Goal: Task Accomplishment & Management: Manage account settings

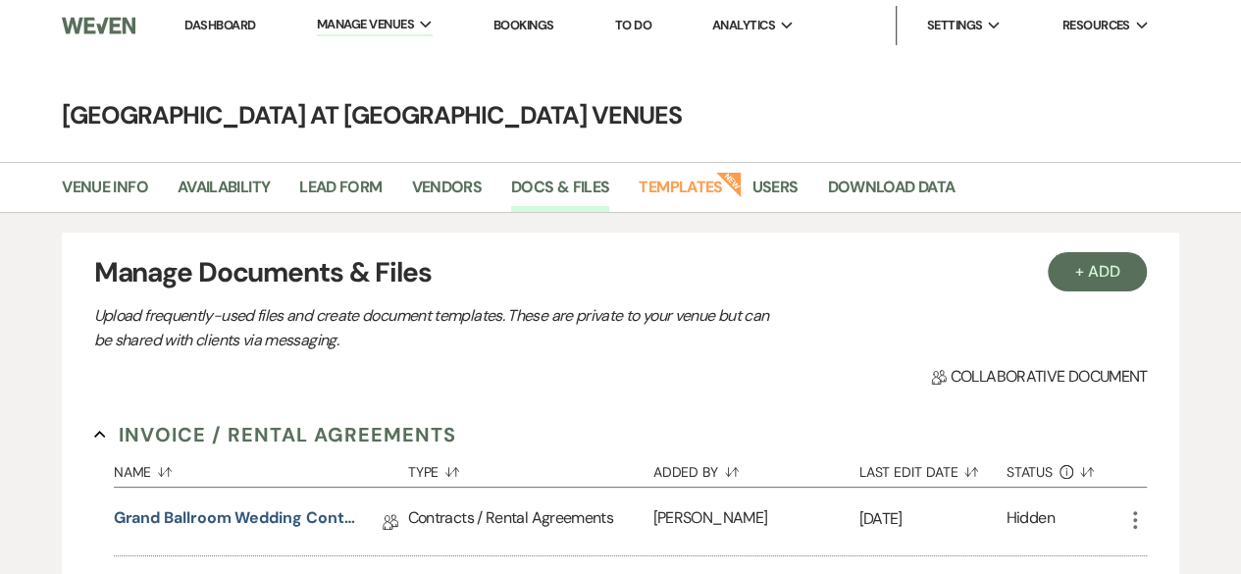
click at [241, 26] on link "Dashboard" at bounding box center [219, 25] width 71 height 17
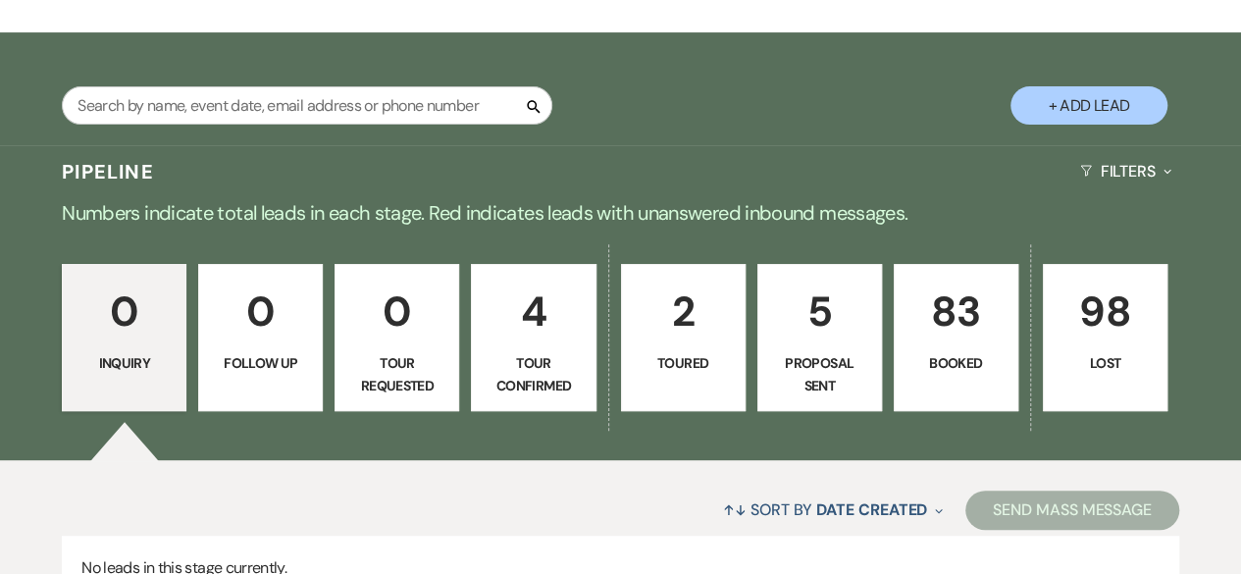
scroll to position [392, 0]
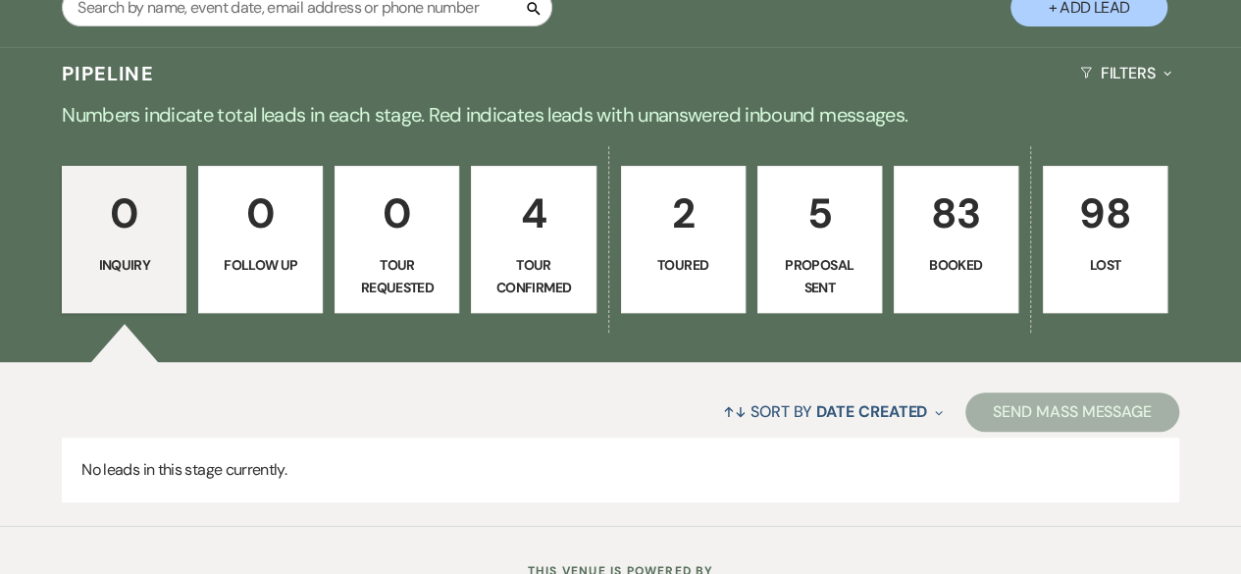
click at [989, 221] on p "83" at bounding box center [955, 213] width 99 height 66
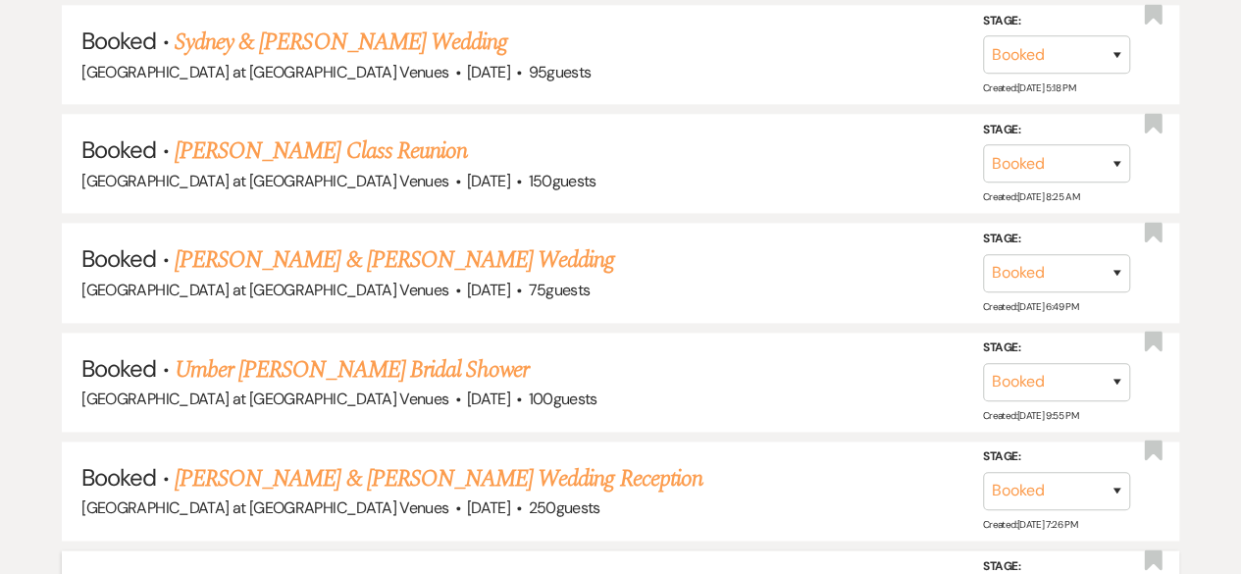
scroll to position [1079, 0]
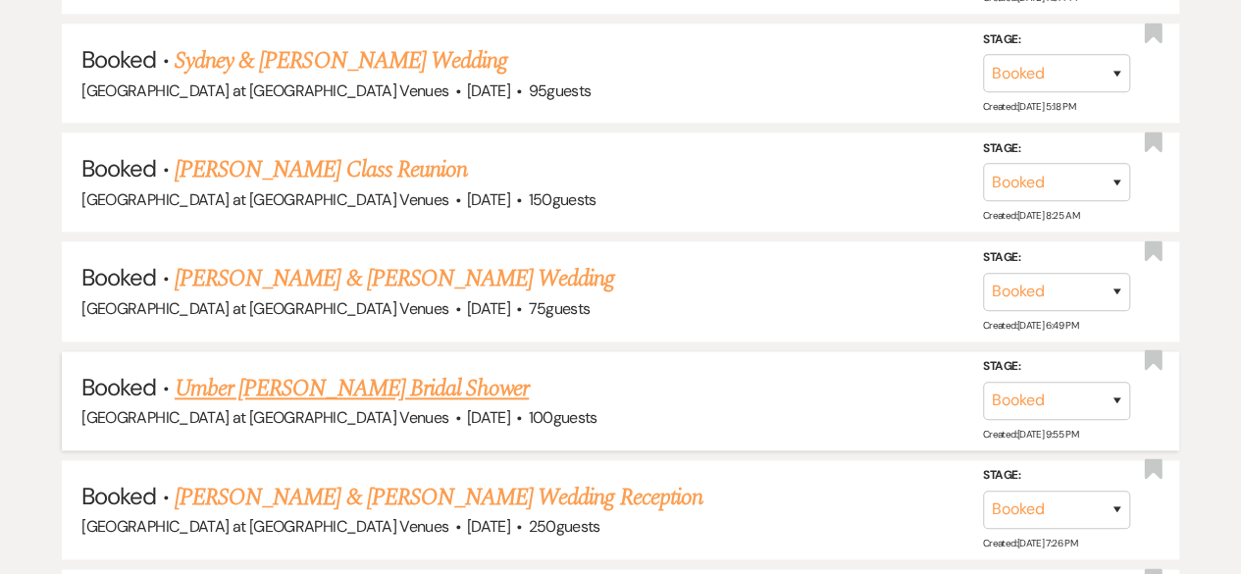
click at [279, 379] on link "Umber [PERSON_NAME] Bridal Shower" at bounding box center [352, 388] width 354 height 35
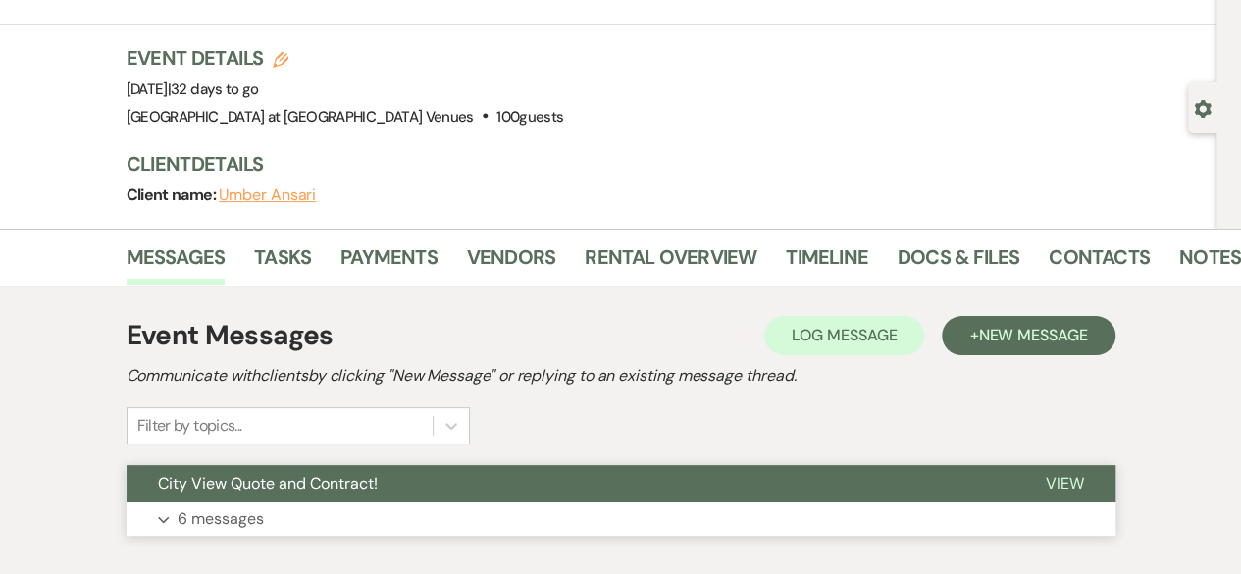
scroll to position [210, 0]
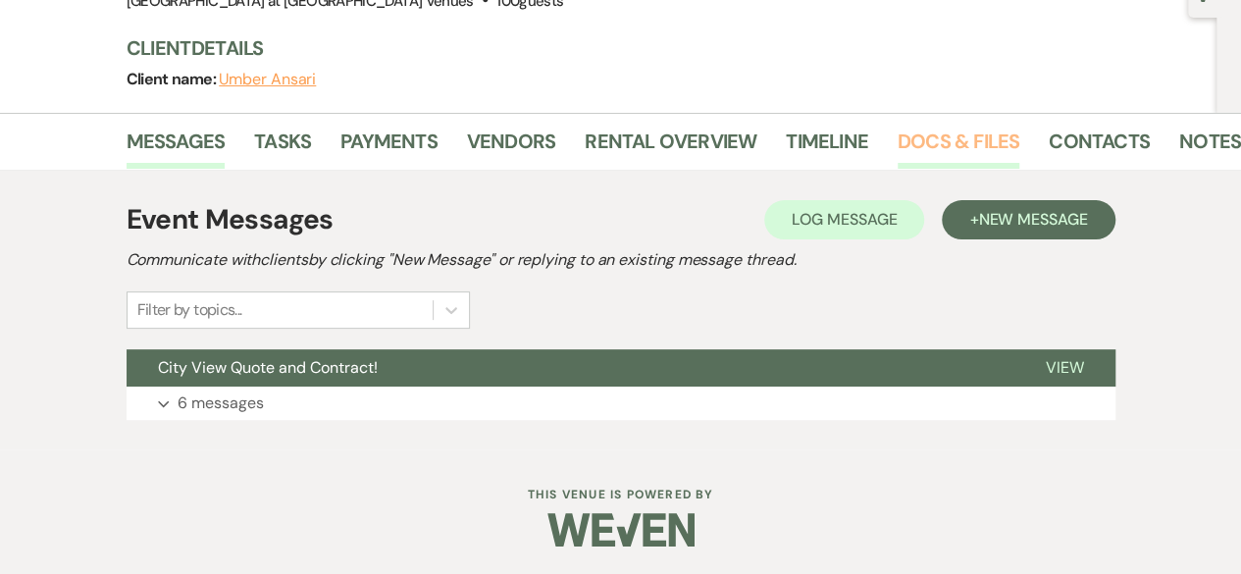
click at [964, 134] on link "Docs & Files" at bounding box center [959, 147] width 122 height 43
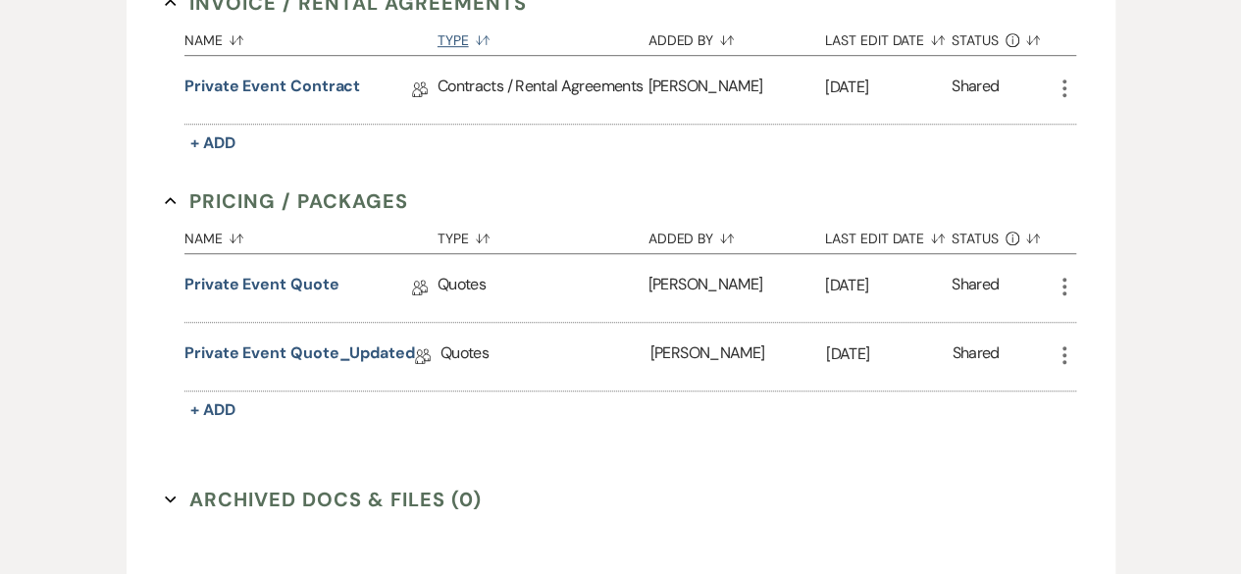
scroll to position [602, 0]
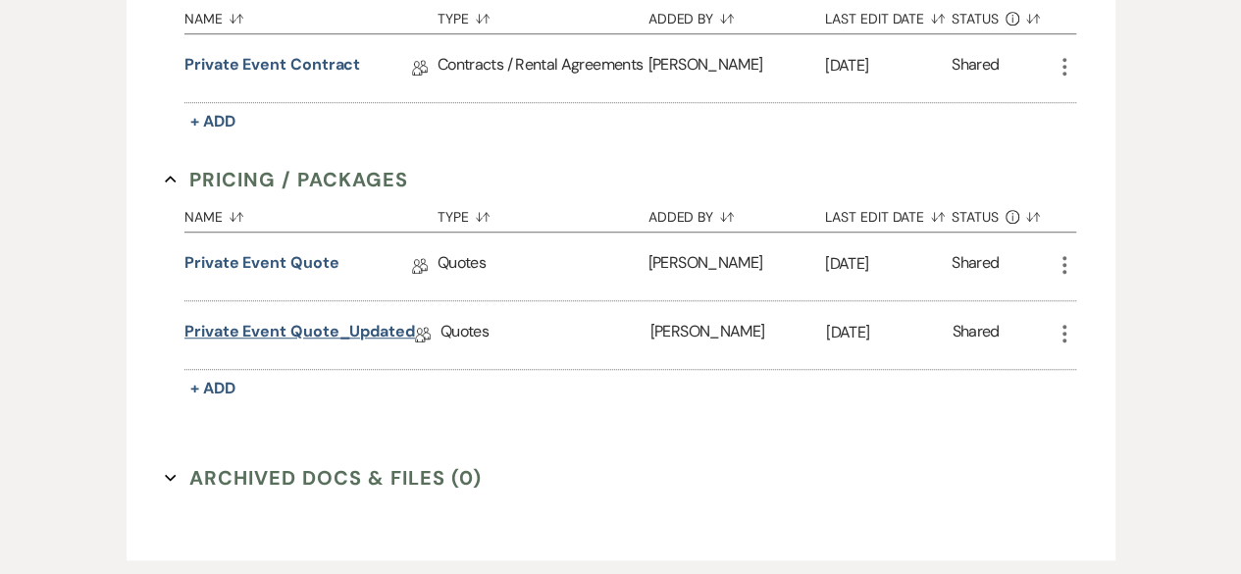
click at [278, 321] on link "Private Event Quote_Updated" at bounding box center [299, 335] width 231 height 30
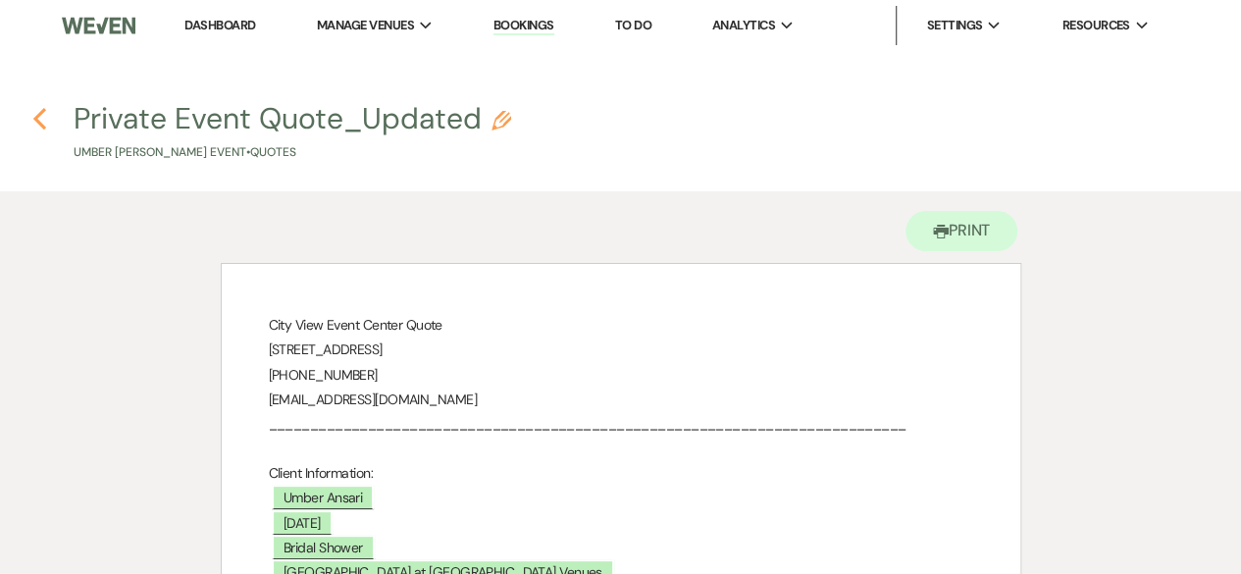
click at [35, 119] on use "button" at bounding box center [39, 119] width 13 height 22
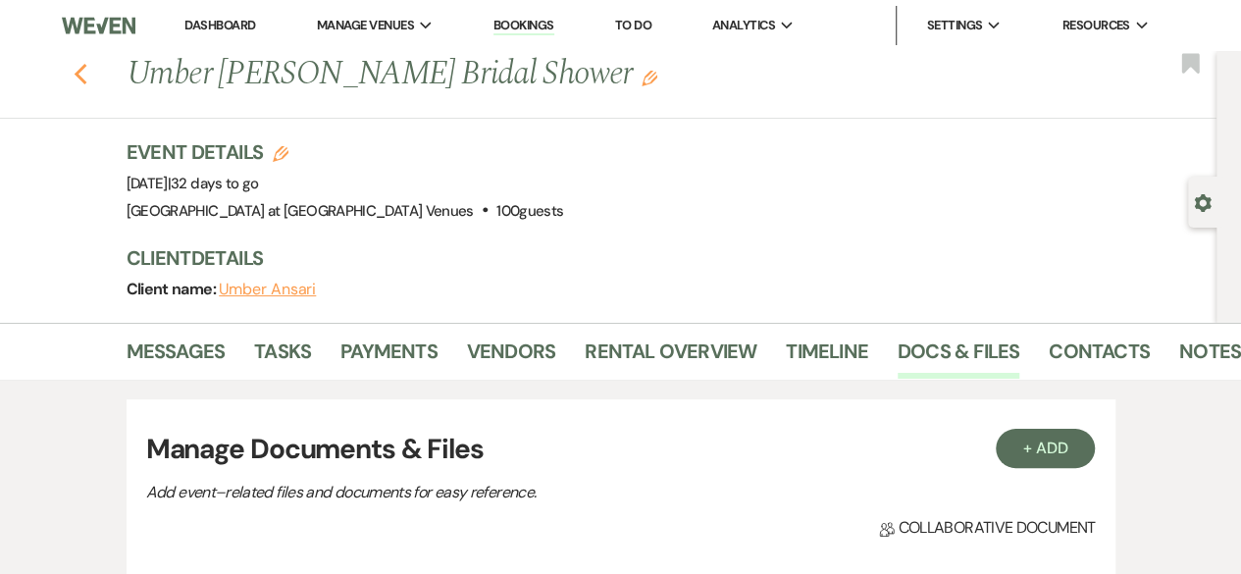
click at [86, 78] on use "button" at bounding box center [80, 75] width 13 height 22
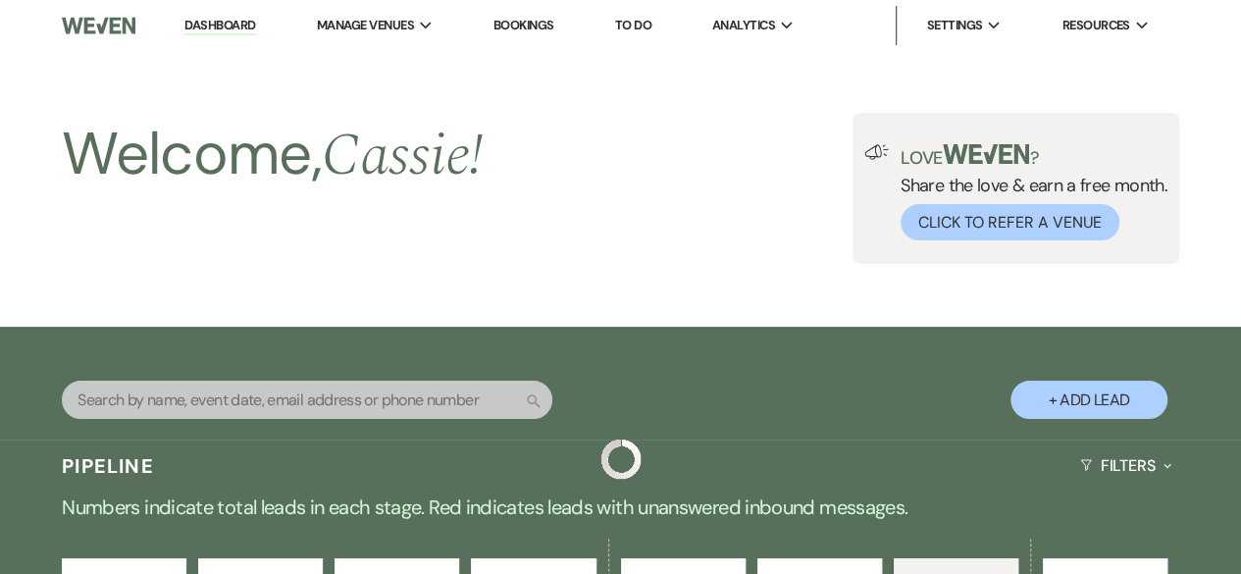
scroll to position [1079, 0]
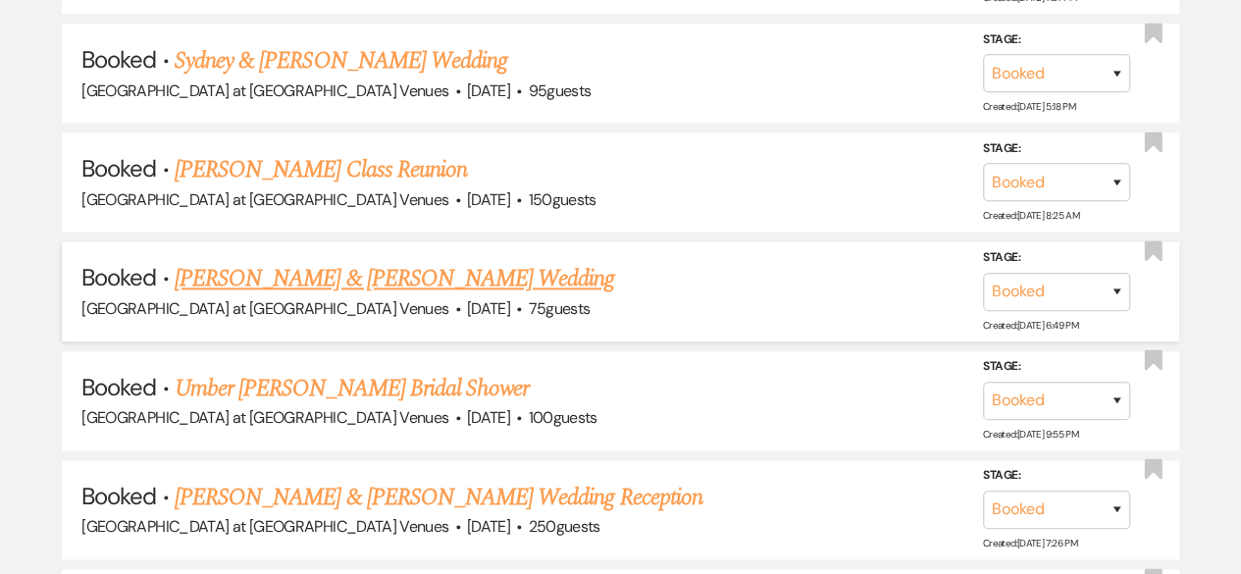
click at [490, 277] on link "[PERSON_NAME] & [PERSON_NAME] Wedding" at bounding box center [394, 278] width 439 height 35
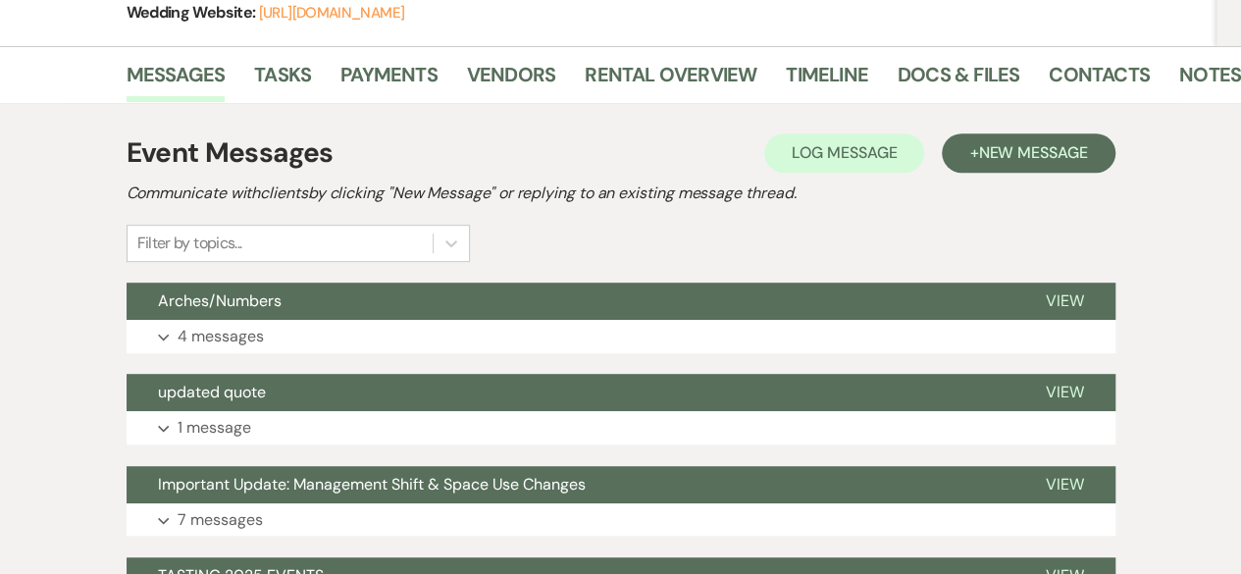
scroll to position [196, 0]
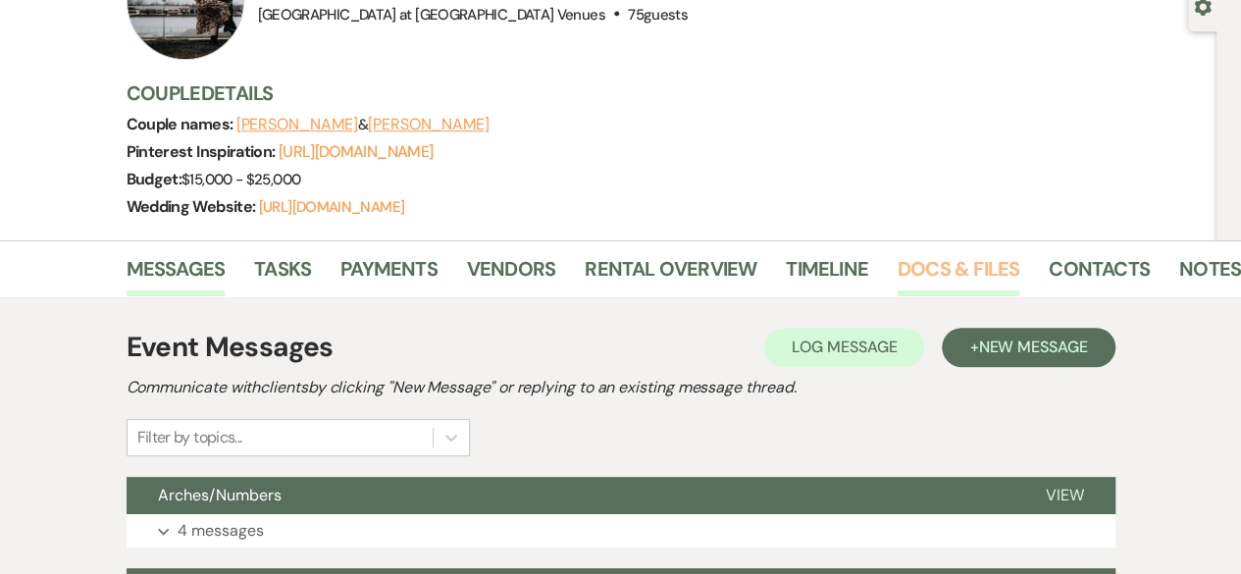
click at [936, 272] on link "Docs & Files" at bounding box center [959, 274] width 122 height 43
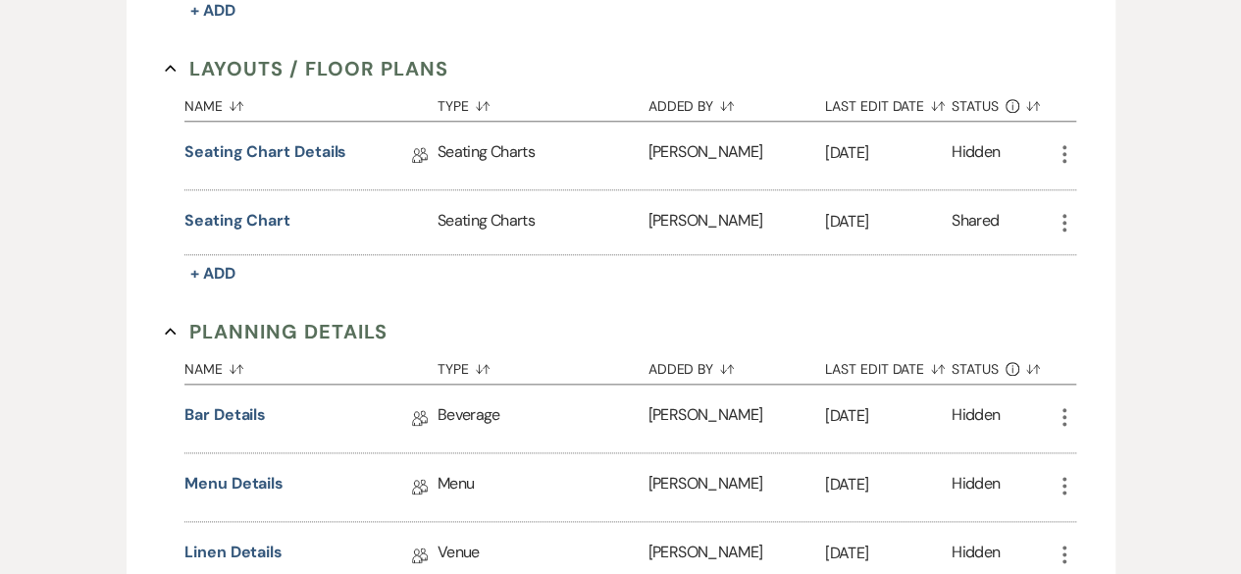
scroll to position [981, 0]
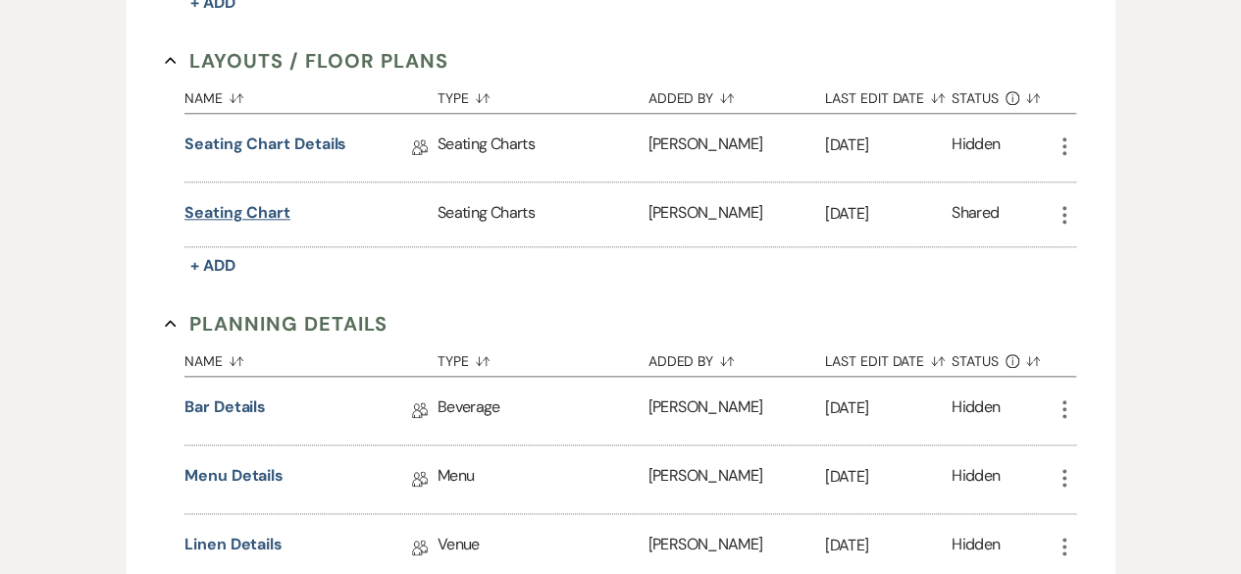
click at [260, 209] on button "Seating Chart" at bounding box center [237, 213] width 106 height 24
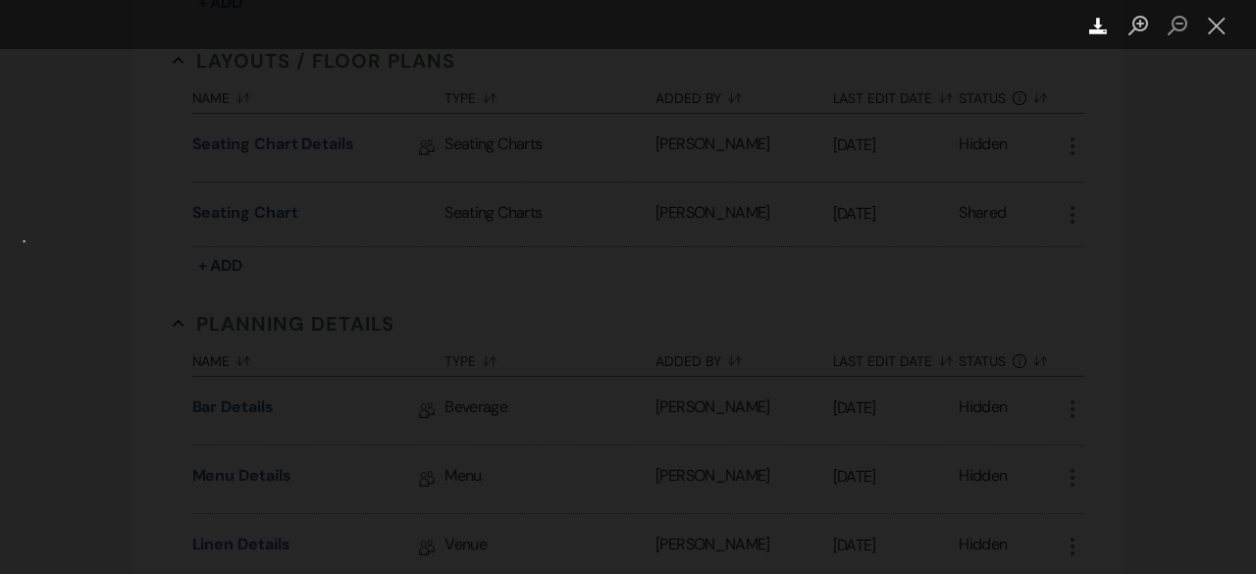
click at [1096, 25] on icon "Download" at bounding box center [1098, 26] width 19 height 19
click at [1219, 13] on button "Close lightbox" at bounding box center [1216, 26] width 39 height 34
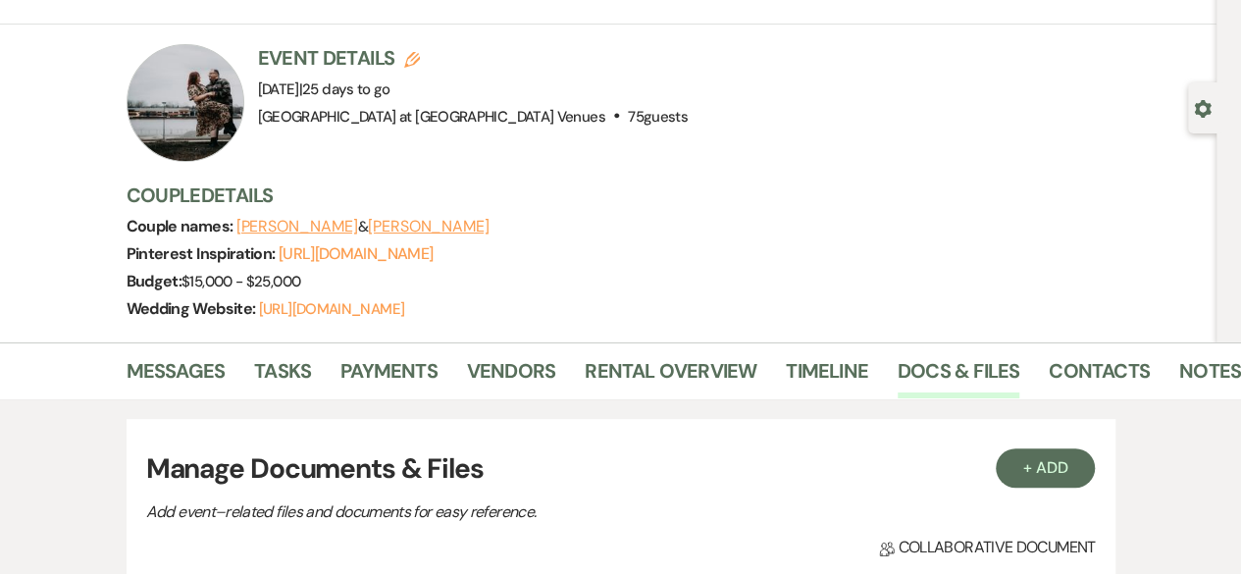
scroll to position [206, 0]
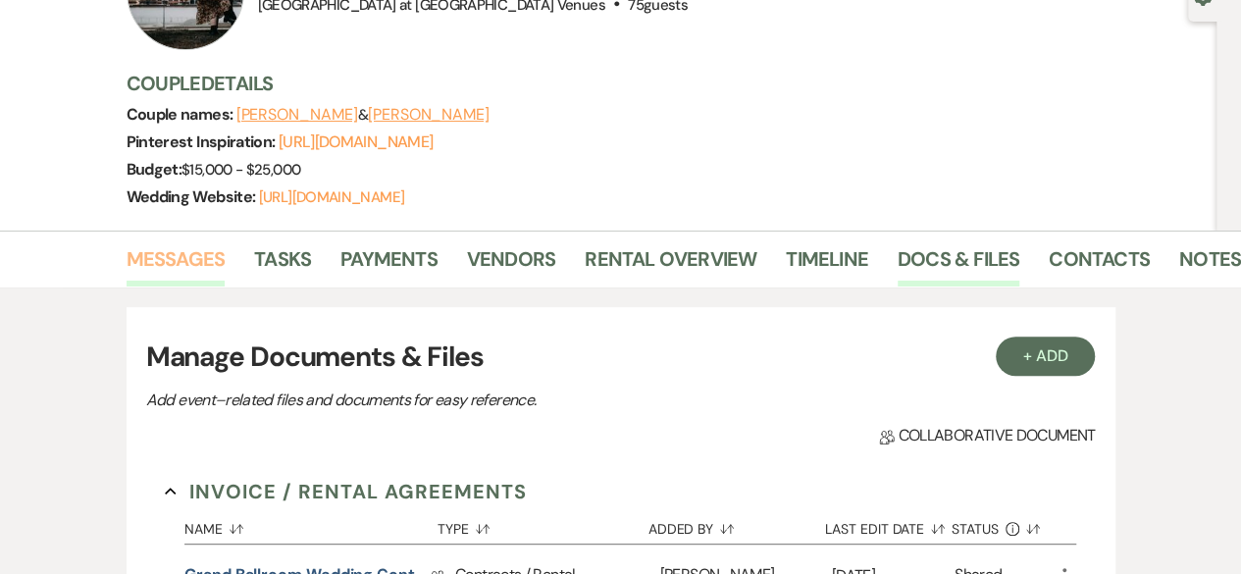
click at [167, 248] on link "Messages" at bounding box center [176, 264] width 99 height 43
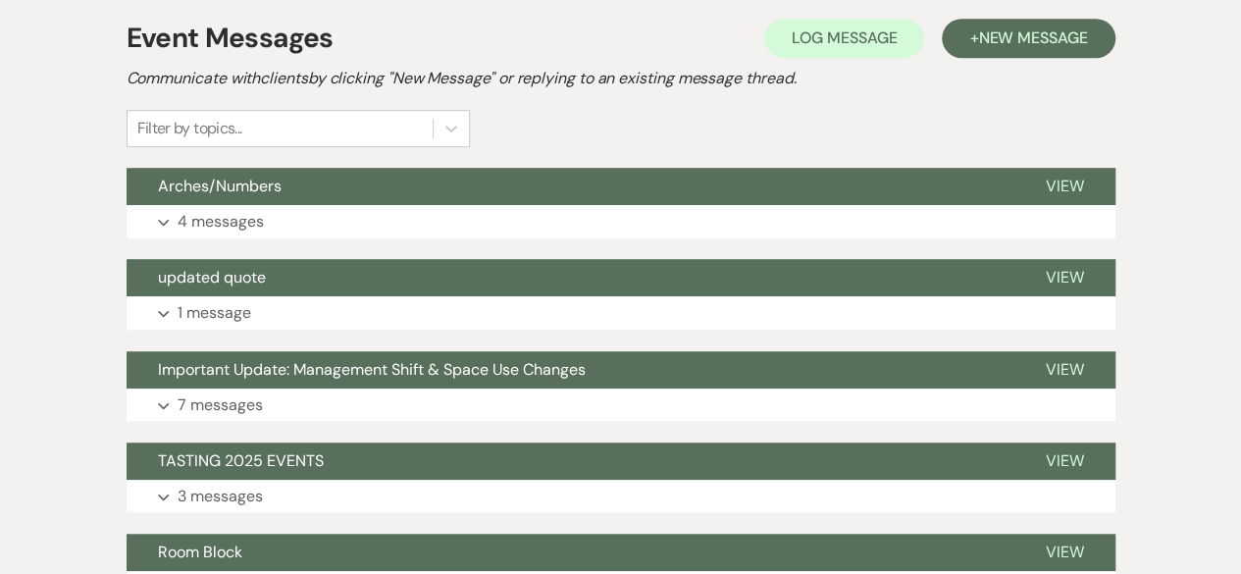
scroll to position [598, 0]
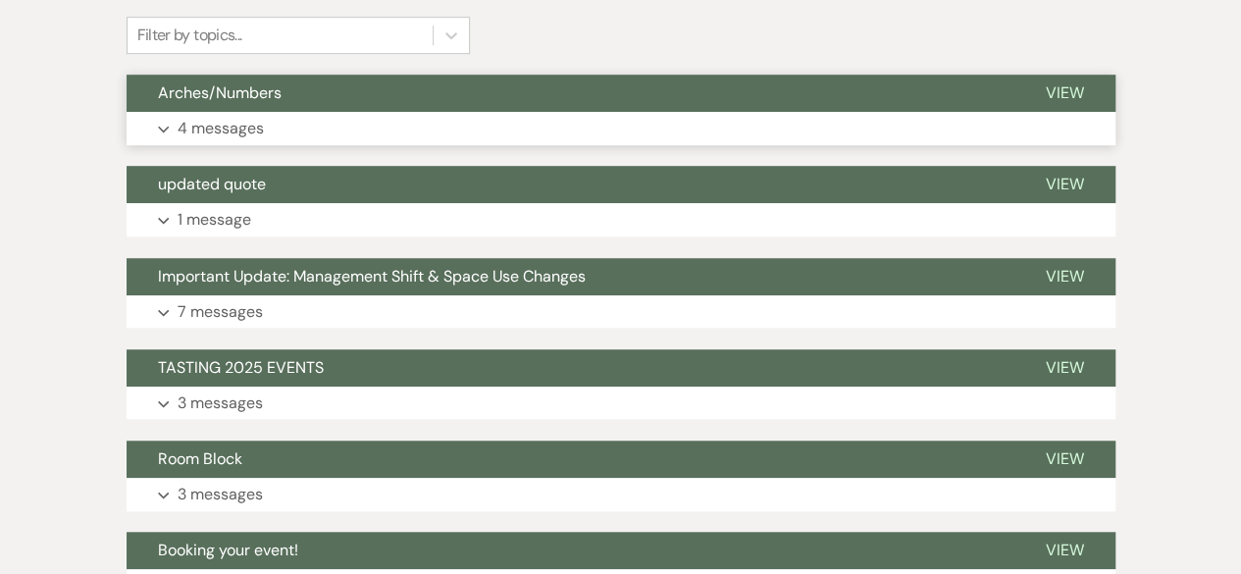
click at [230, 120] on p "4 messages" at bounding box center [221, 129] width 86 height 26
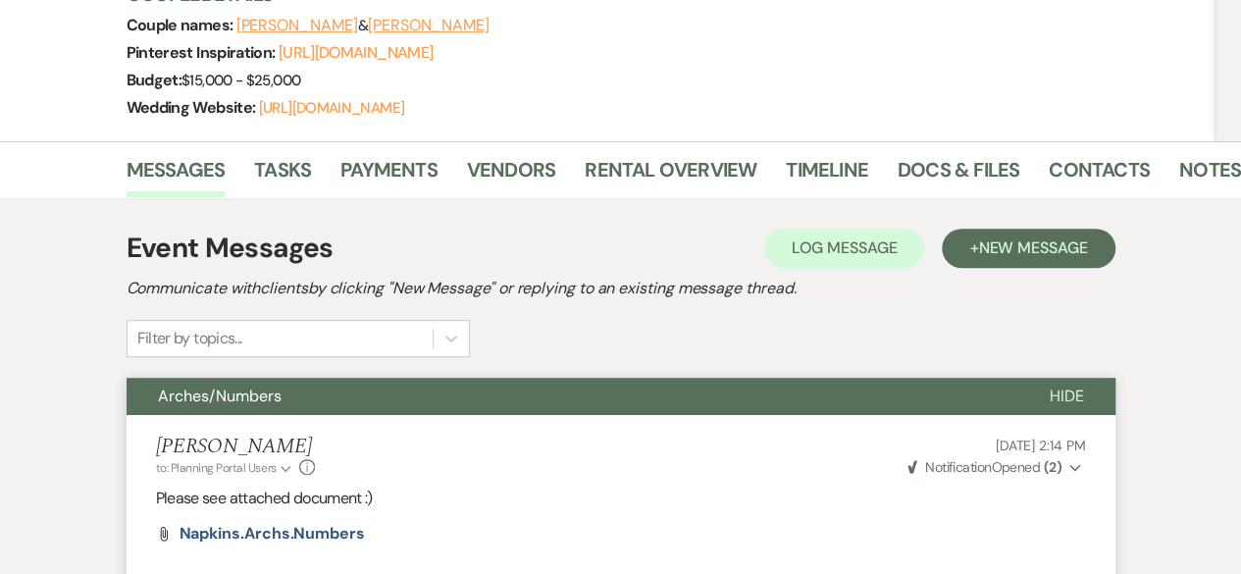
scroll to position [294, 0]
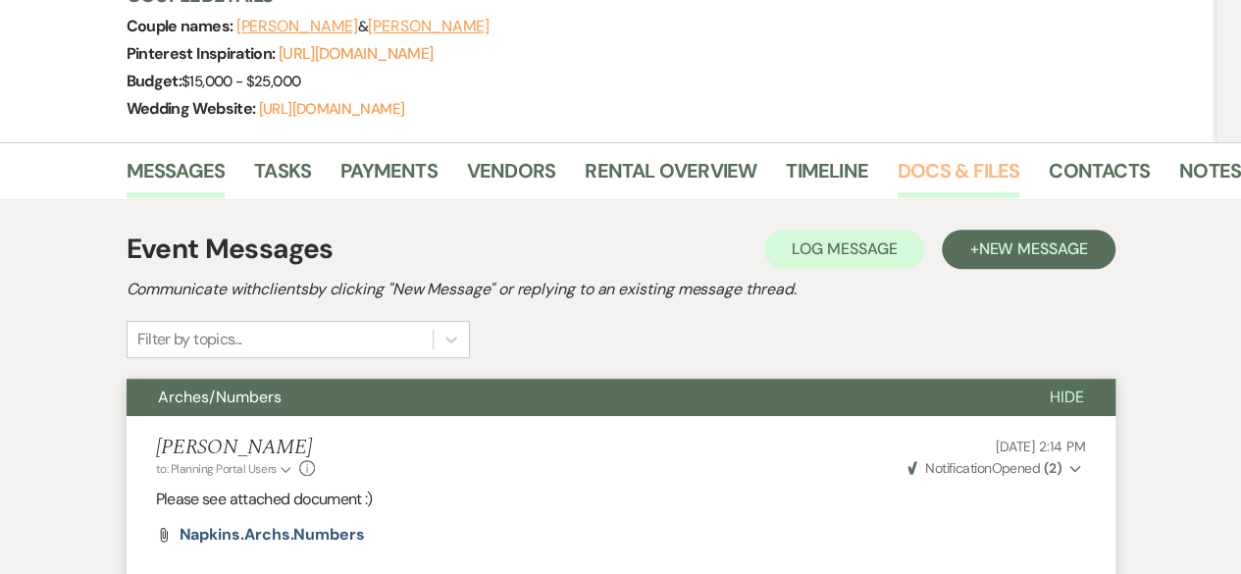
click at [958, 181] on link "Docs & Files" at bounding box center [959, 176] width 122 height 43
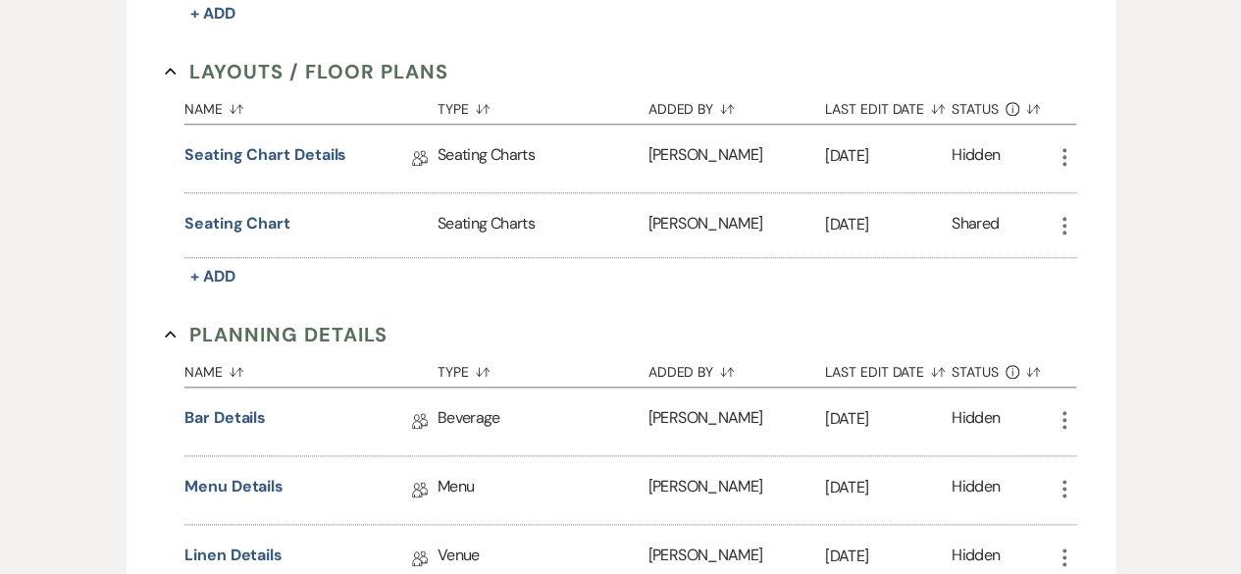
scroll to position [981, 0]
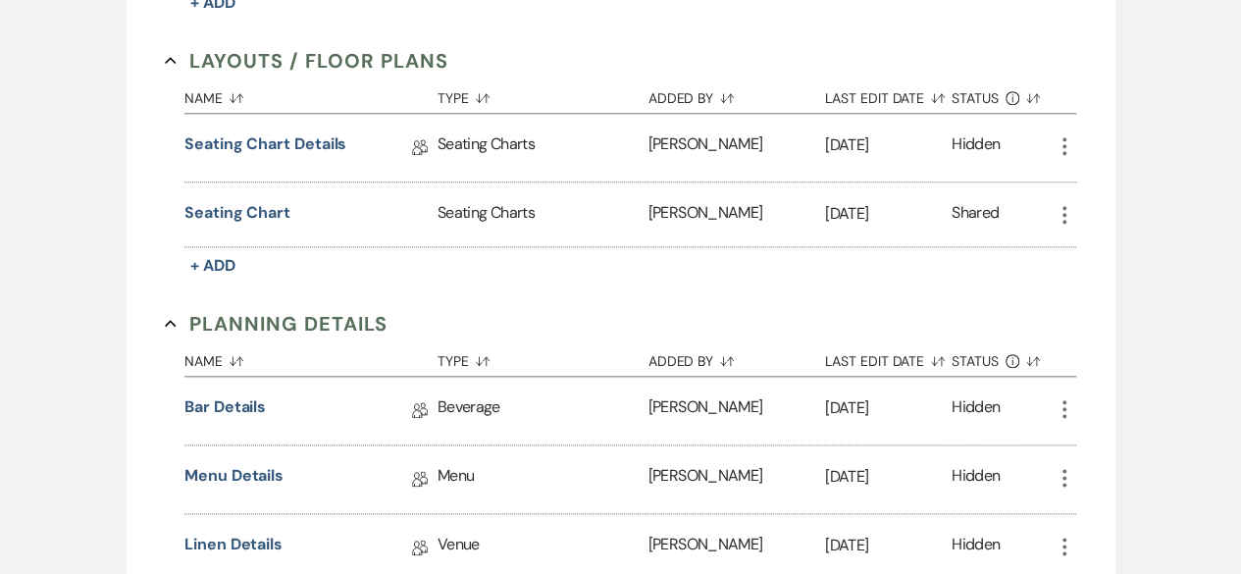
click at [1068, 208] on icon "More" at bounding box center [1064, 215] width 24 height 24
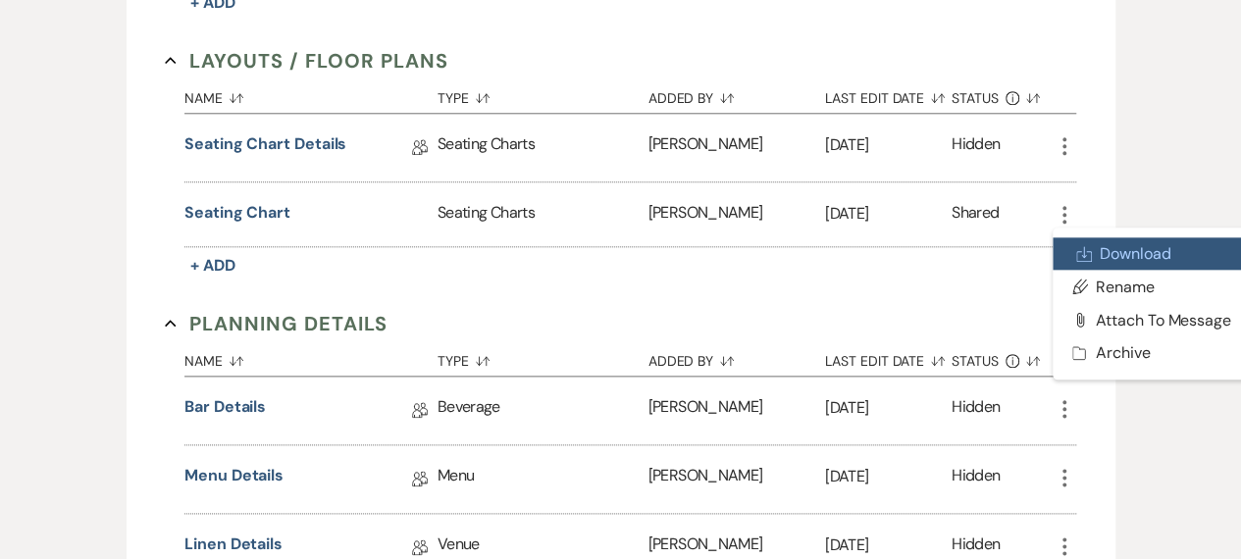
click at [1134, 246] on link "Download Download" at bounding box center [1151, 253] width 198 height 33
click at [1158, 114] on div "+ Add Manage Documents & Files Add event–related files and documents for easy r…" at bounding box center [621, 284] width 1118 height 1544
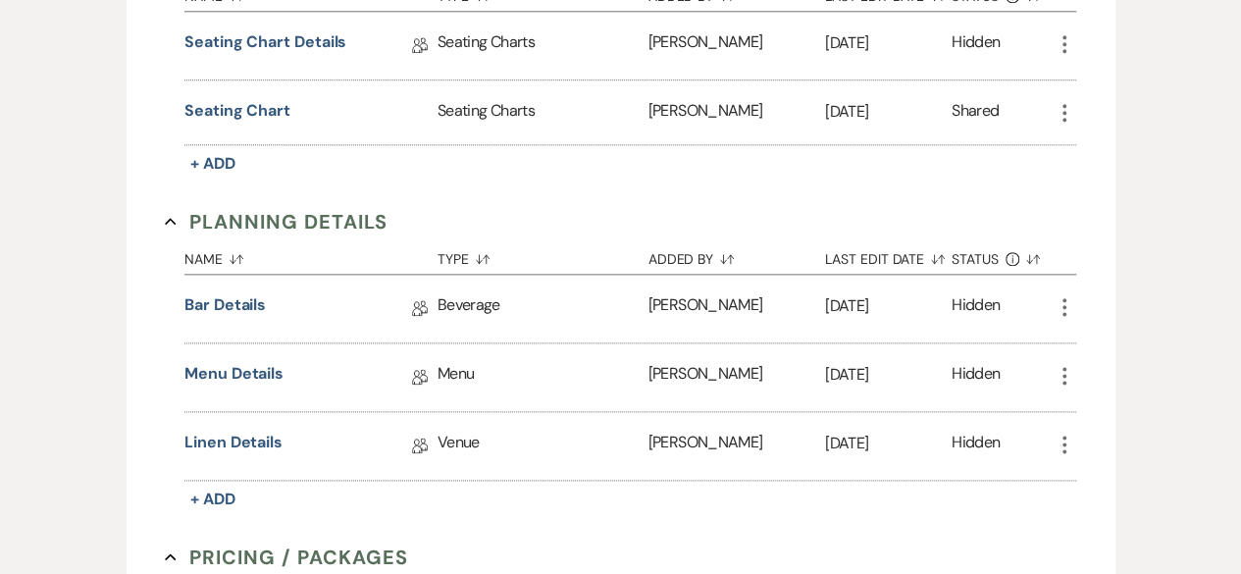
scroll to position [1079, 0]
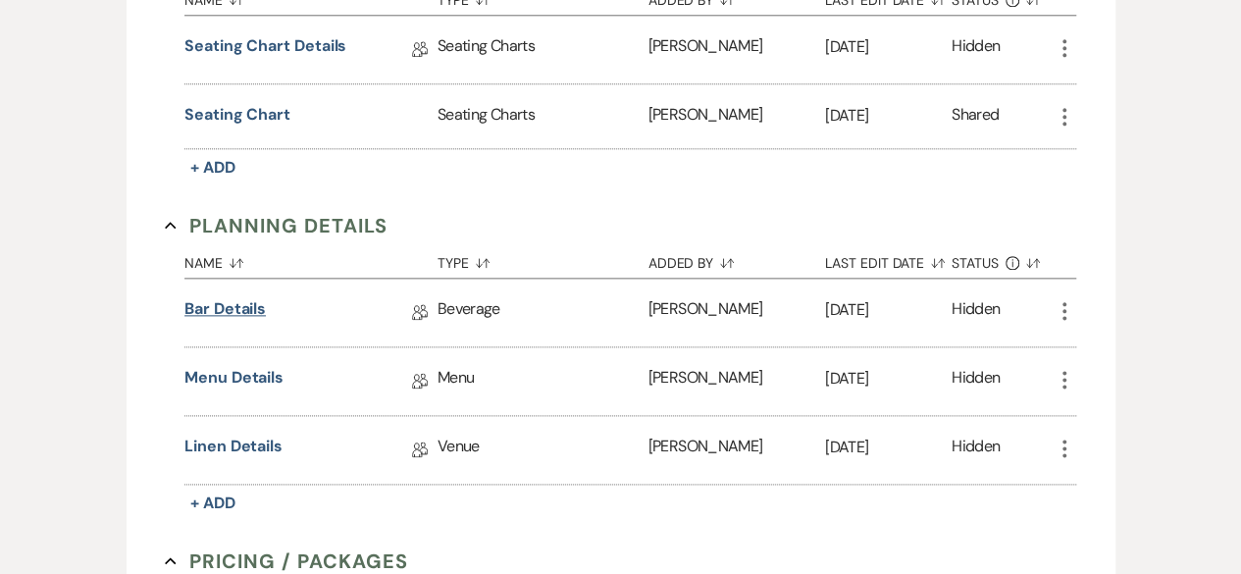
click at [222, 307] on link "Bar Details" at bounding box center [224, 312] width 81 height 30
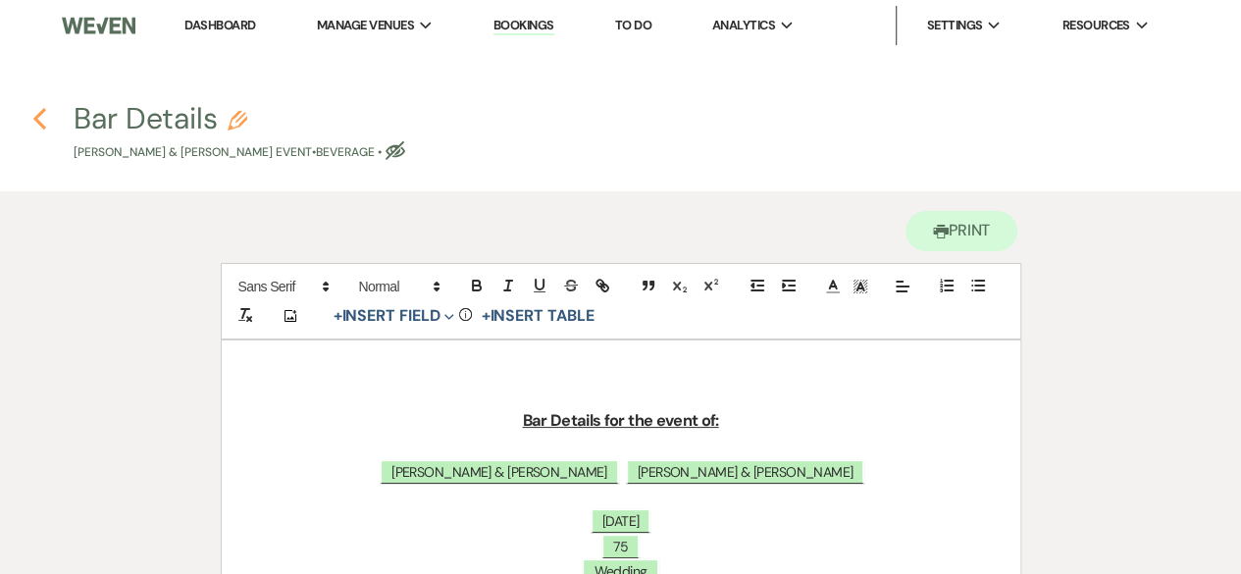
click at [35, 119] on use "button" at bounding box center [39, 119] width 13 height 22
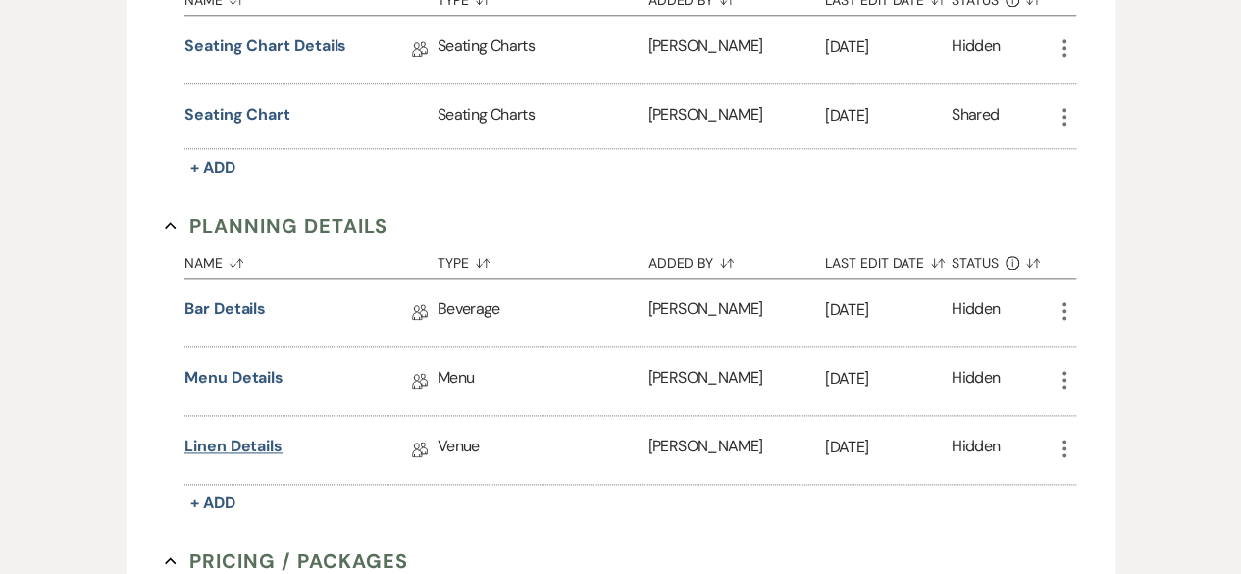
click at [247, 439] on link "Linen Details" at bounding box center [233, 450] width 98 height 30
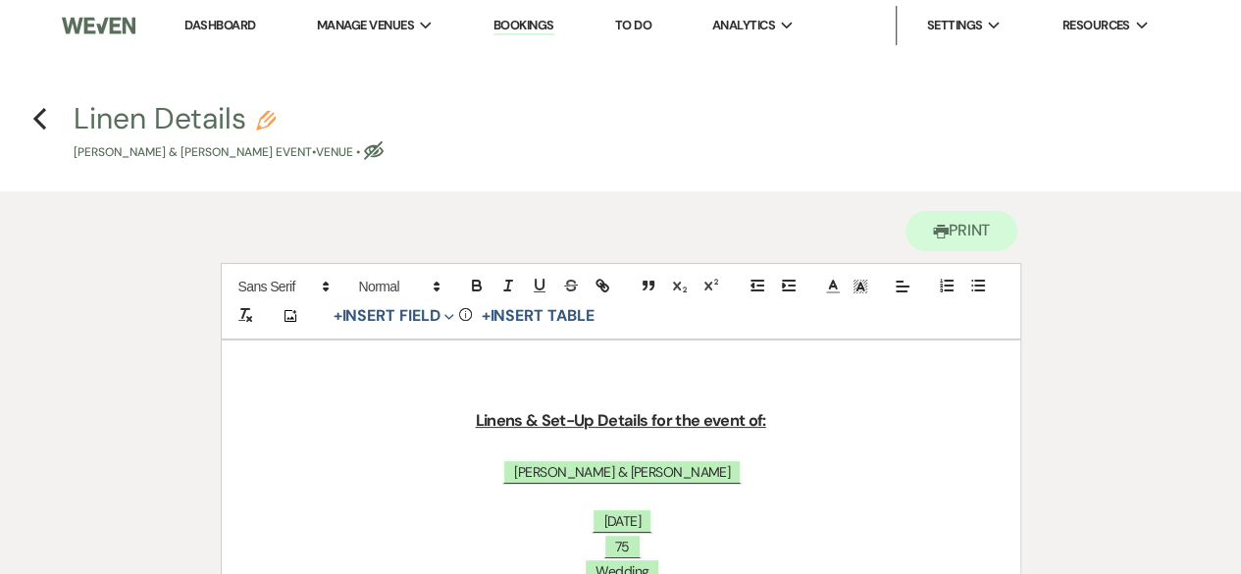
click at [38, 132] on h4 "Previous Linen Details Pencil [PERSON_NAME] & [PERSON_NAME] Event • Venue • Eye…" at bounding box center [620, 130] width 1241 height 64
click at [35, 126] on icon "Previous" at bounding box center [39, 119] width 15 height 24
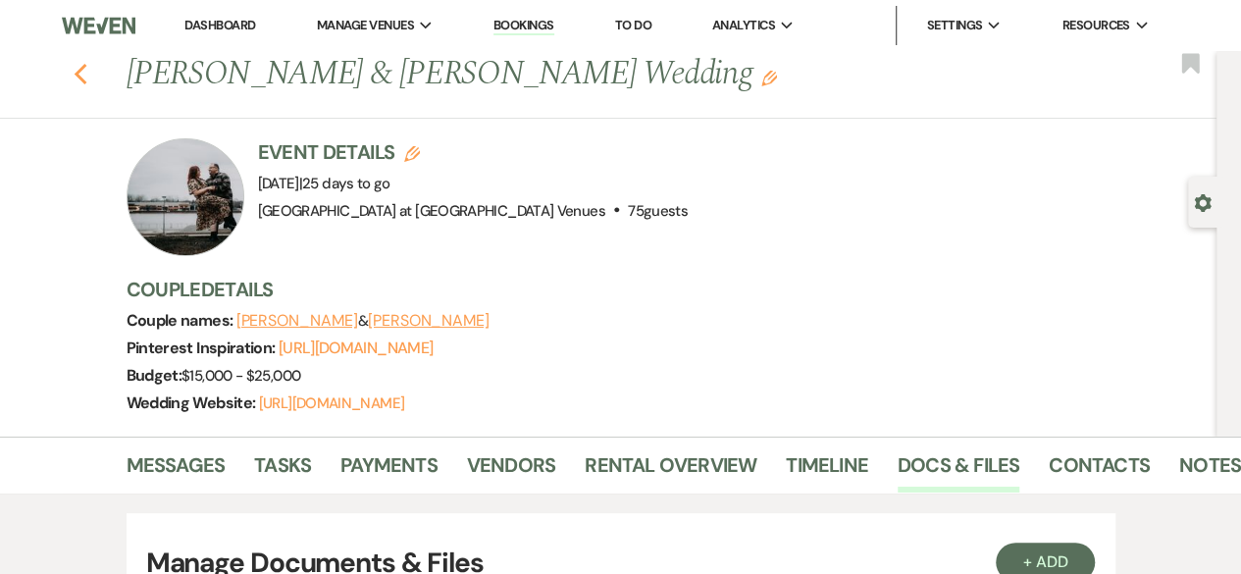
click at [84, 82] on icon "Previous" at bounding box center [81, 75] width 15 height 24
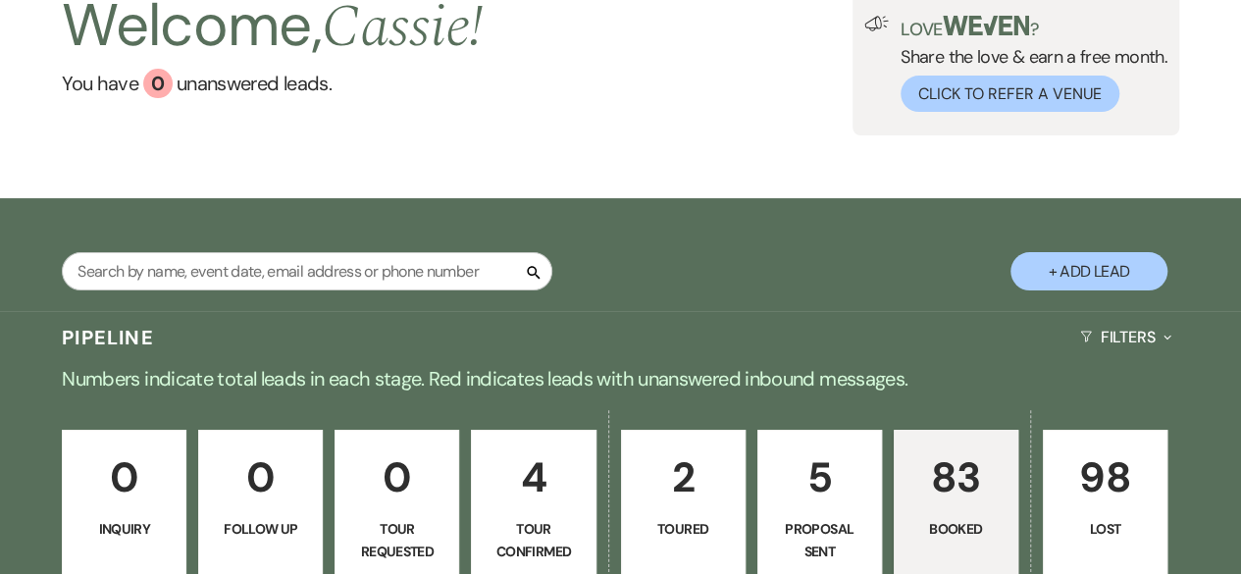
scroll to position [589, 0]
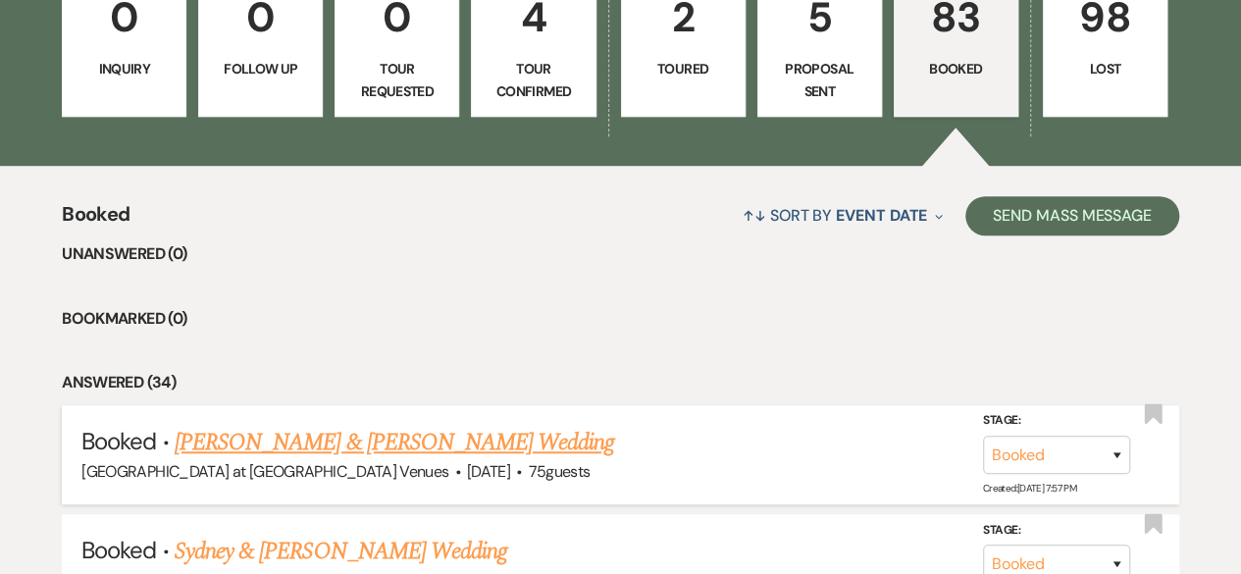
click at [262, 445] on link "[PERSON_NAME] & [PERSON_NAME] Wedding" at bounding box center [394, 442] width 439 height 35
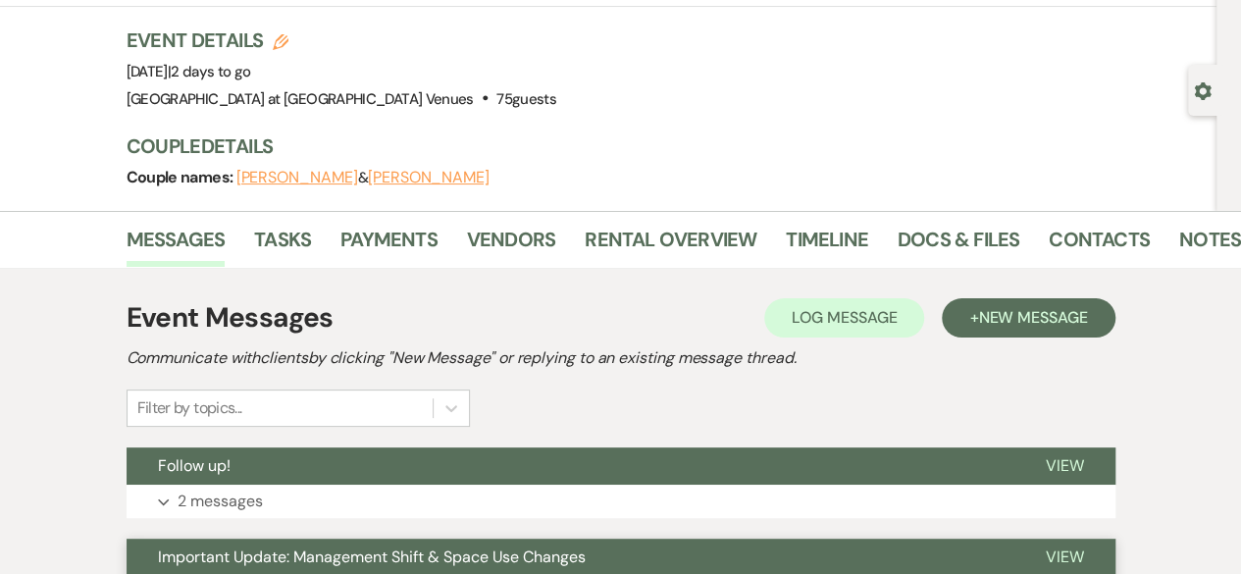
scroll to position [294, 0]
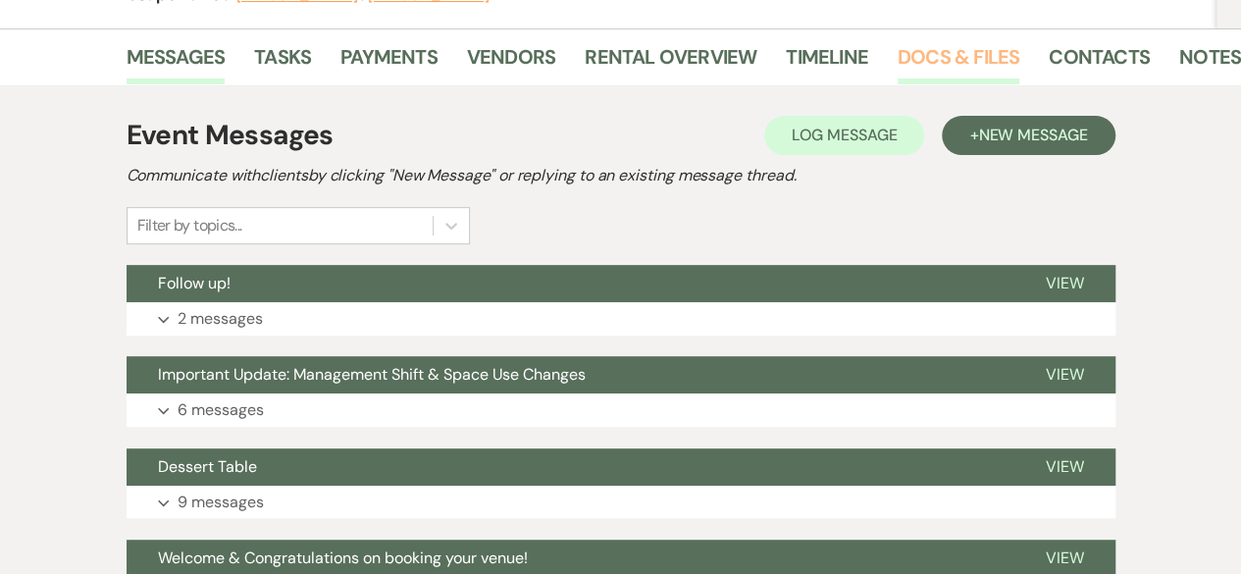
click at [959, 48] on link "Docs & Files" at bounding box center [959, 62] width 122 height 43
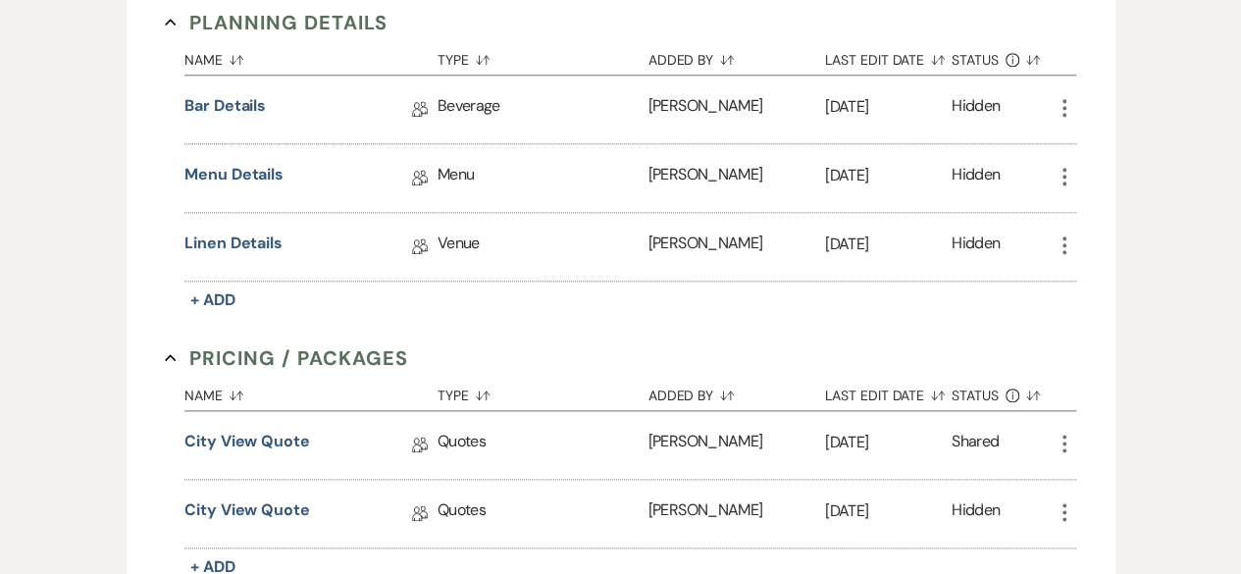
scroll to position [883, 0]
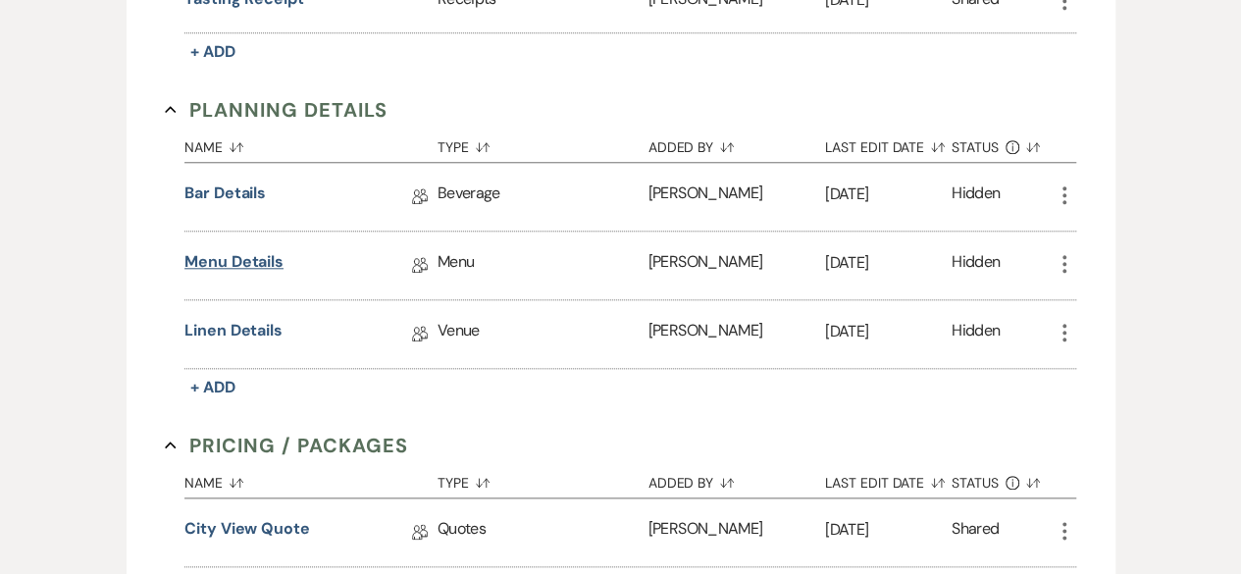
click at [260, 250] on link "Menu Details" at bounding box center [233, 265] width 99 height 30
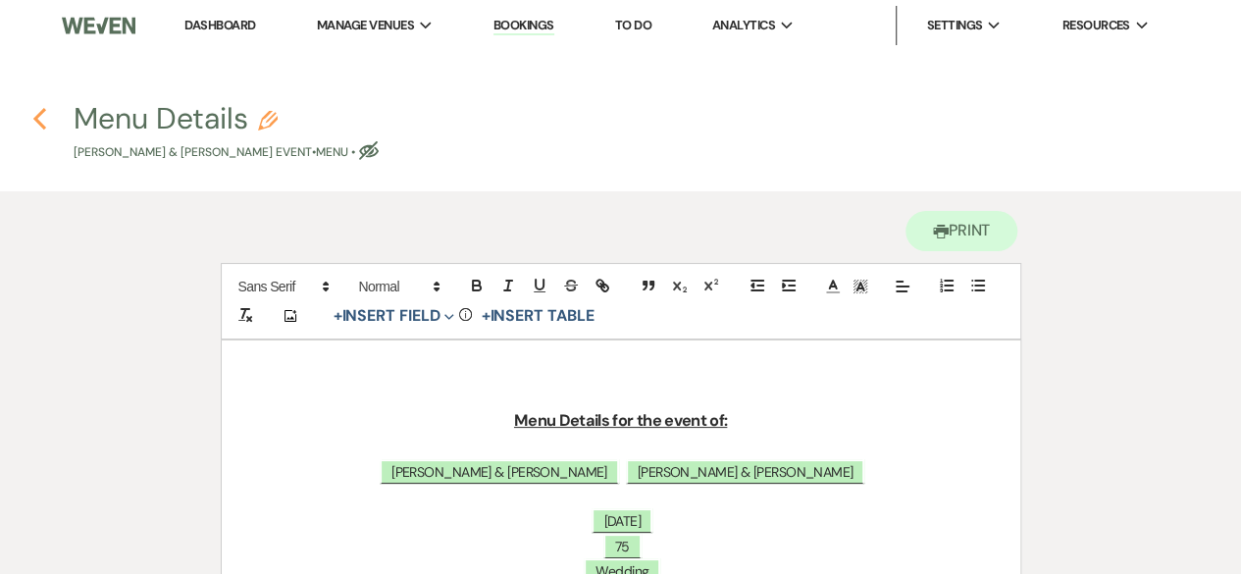
click at [40, 127] on icon "Previous" at bounding box center [39, 119] width 15 height 24
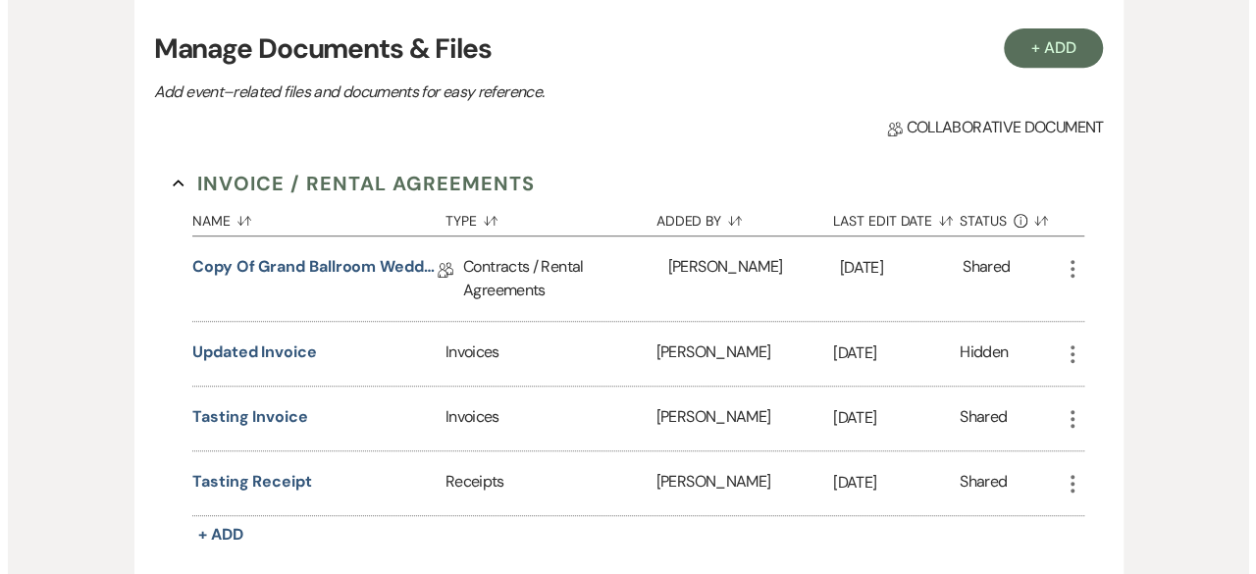
scroll to position [253, 0]
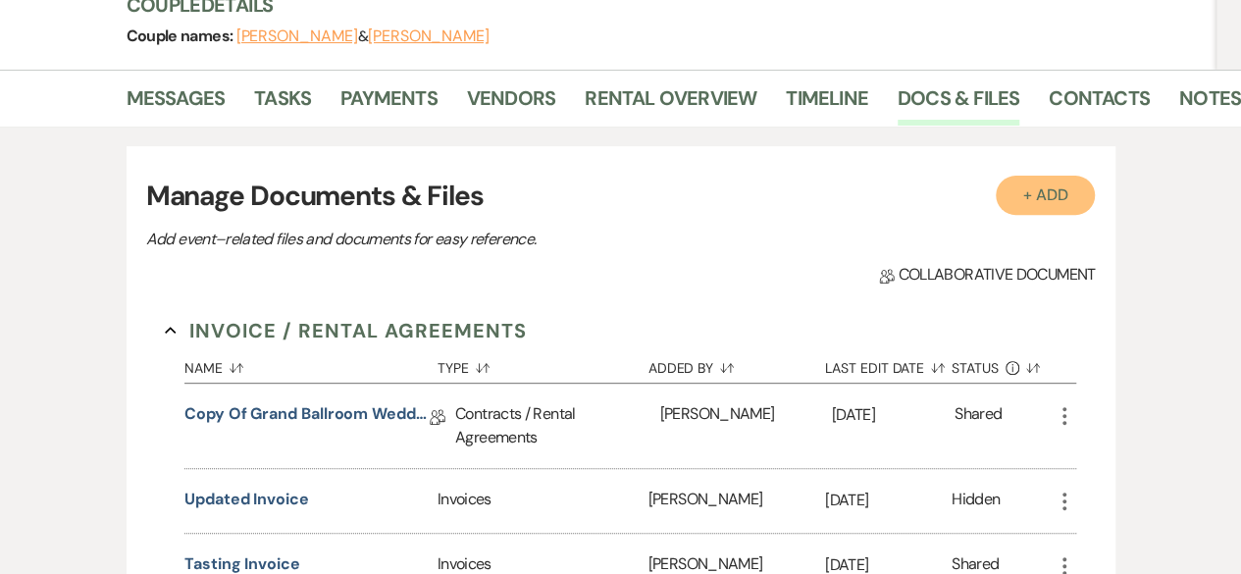
click at [1048, 199] on button "+ Add" at bounding box center [1046, 195] width 100 height 39
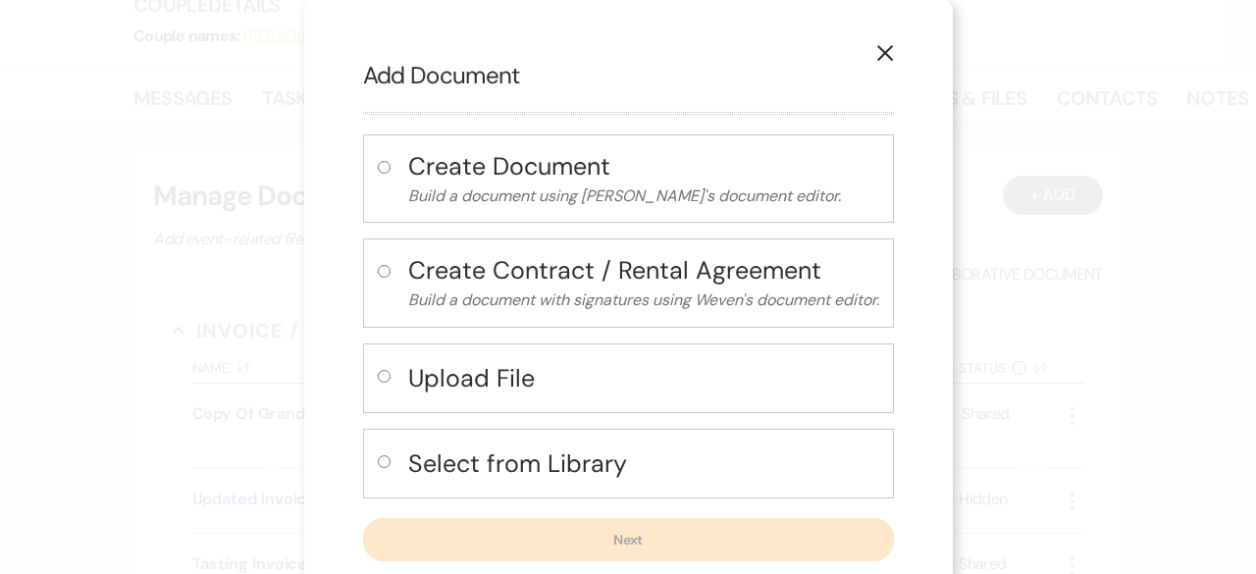
click at [378, 460] on input "radio" at bounding box center [384, 461] width 13 height 13
radio input "true"
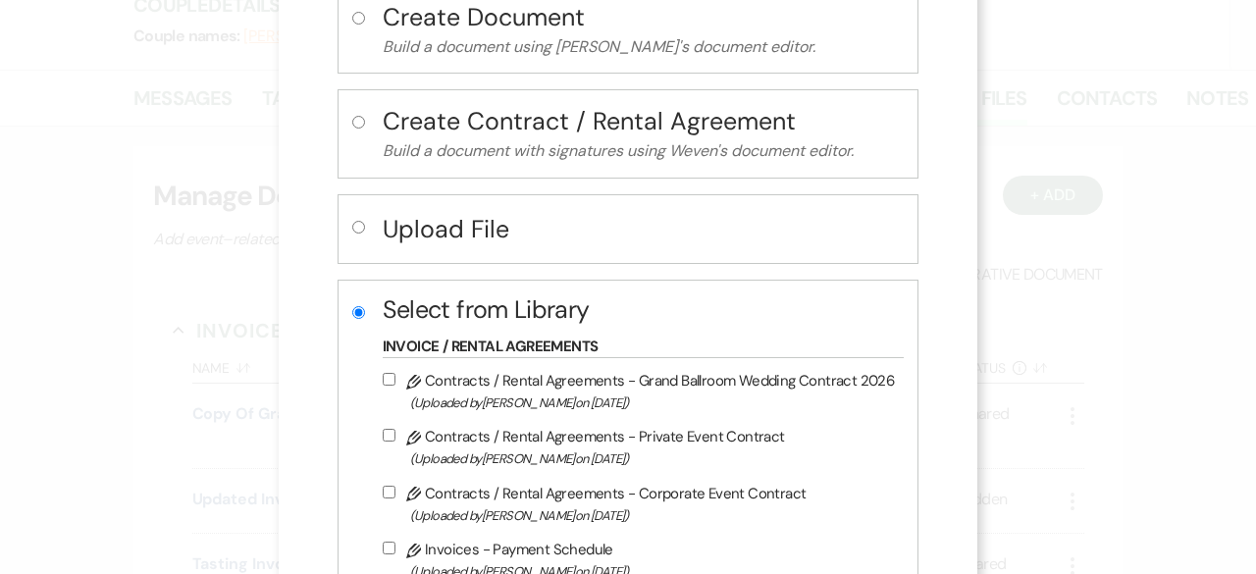
scroll to position [392, 0]
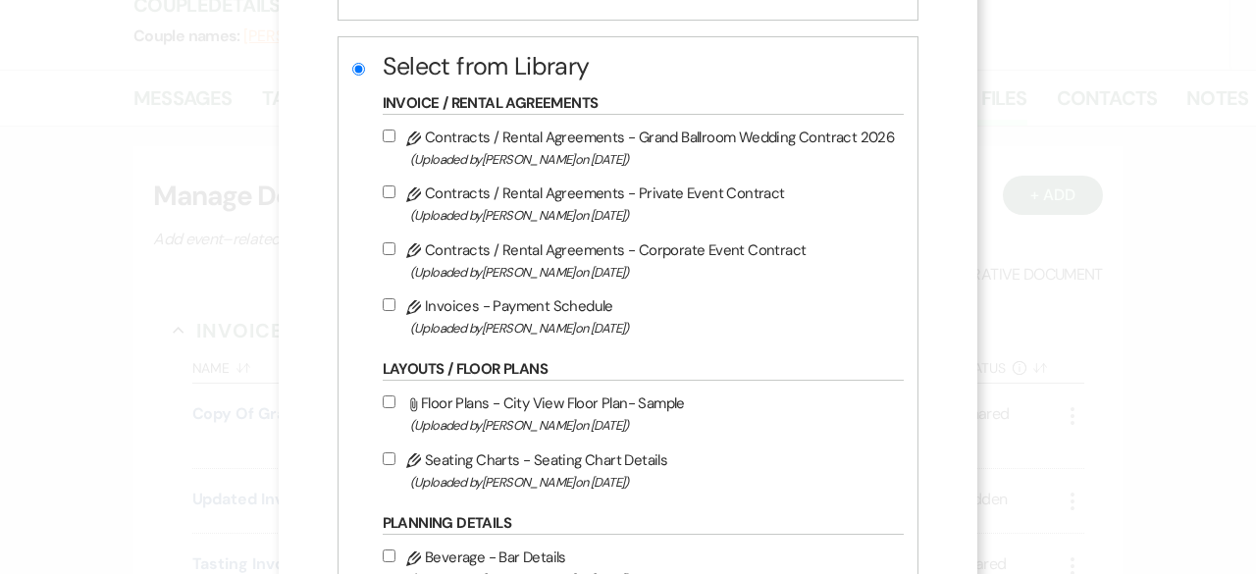
click at [383, 459] on input "Pencil Seating Charts - Seating Chart Details (Uploaded by [PERSON_NAME] on [DA…" at bounding box center [389, 458] width 13 height 13
checkbox input "true"
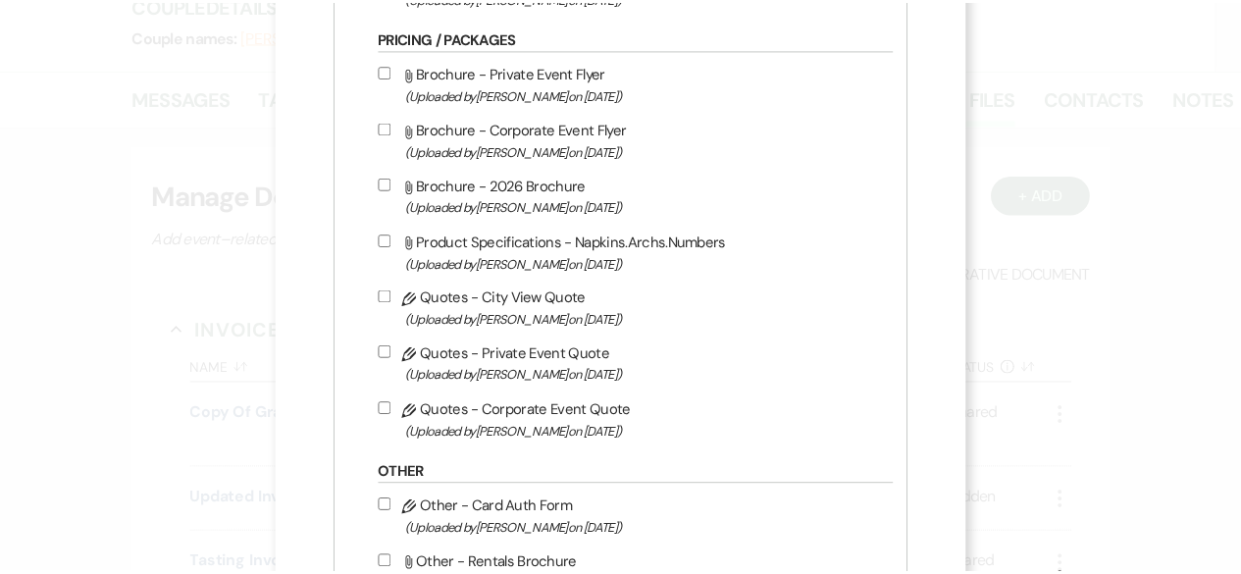
scroll to position [1569, 0]
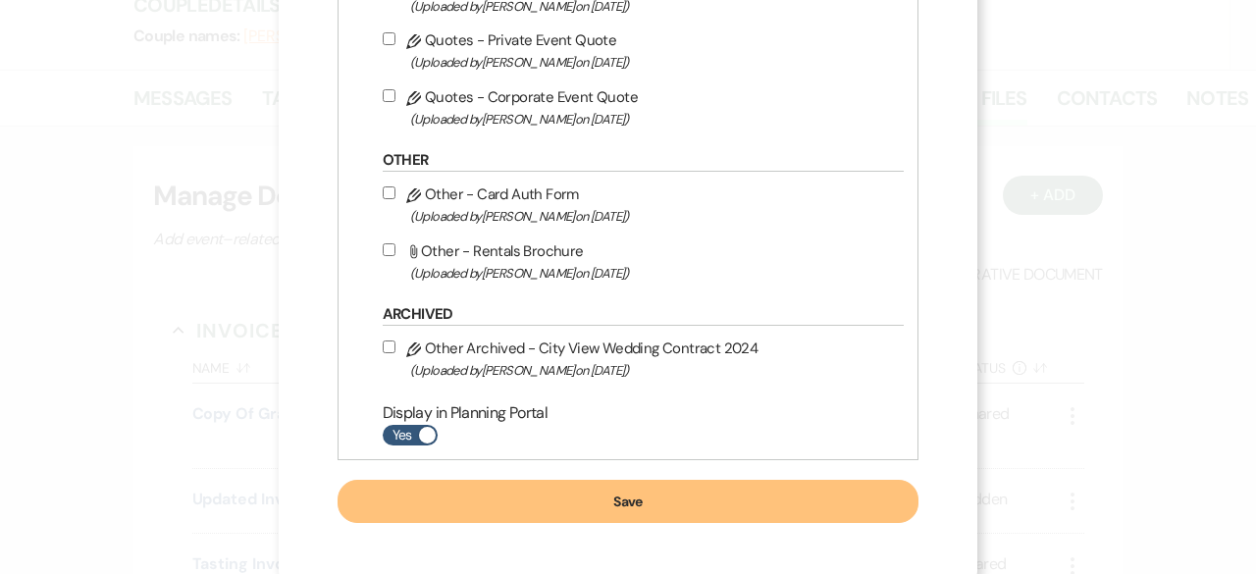
click at [425, 427] on span at bounding box center [427, 435] width 17 height 17
click at [425, 426] on input "Yes" at bounding box center [410, 435] width 55 height 21
checkbox input "false"
click at [613, 510] on button "Save" at bounding box center [628, 501] width 582 height 43
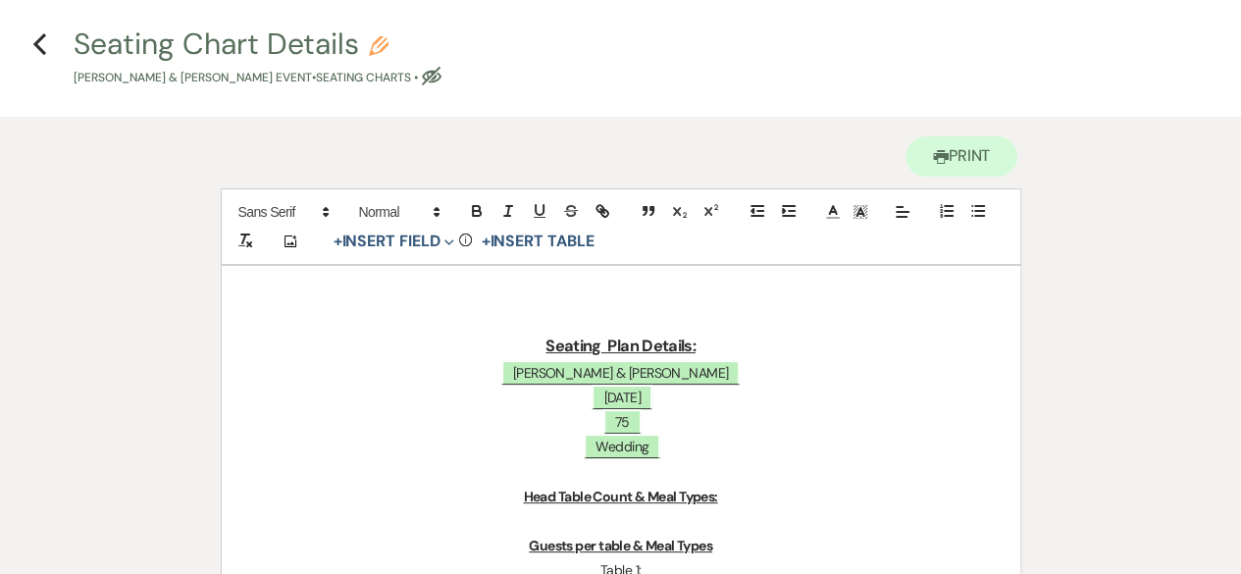
scroll to position [392, 0]
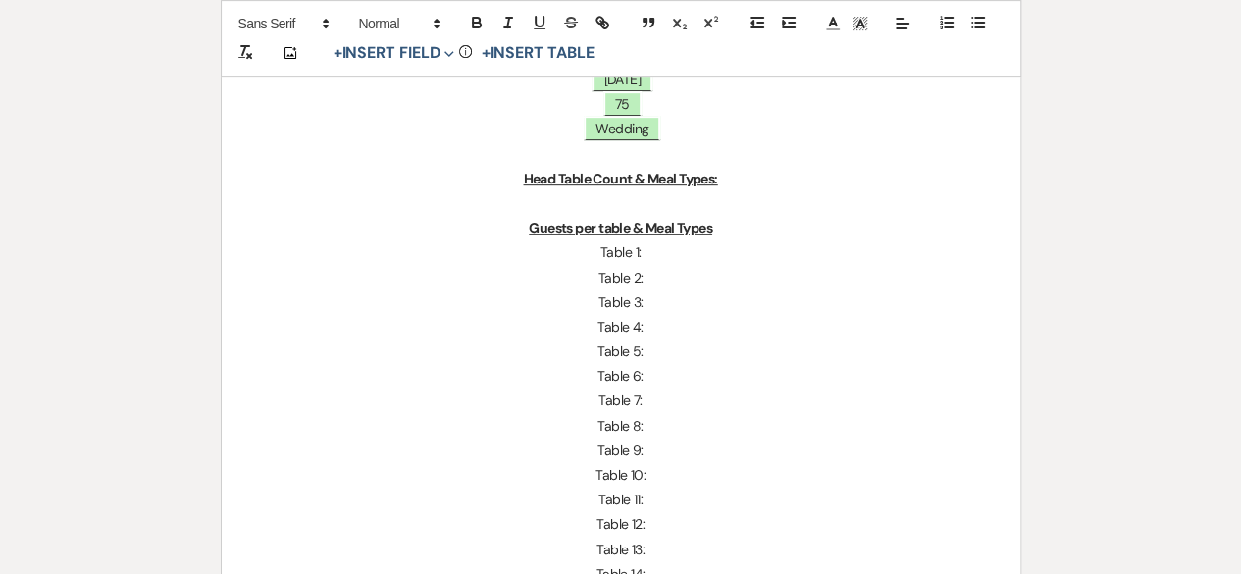
click at [626, 202] on p at bounding box center [621, 203] width 704 height 25
click at [655, 254] on p "Table 1:" at bounding box center [621, 252] width 704 height 25
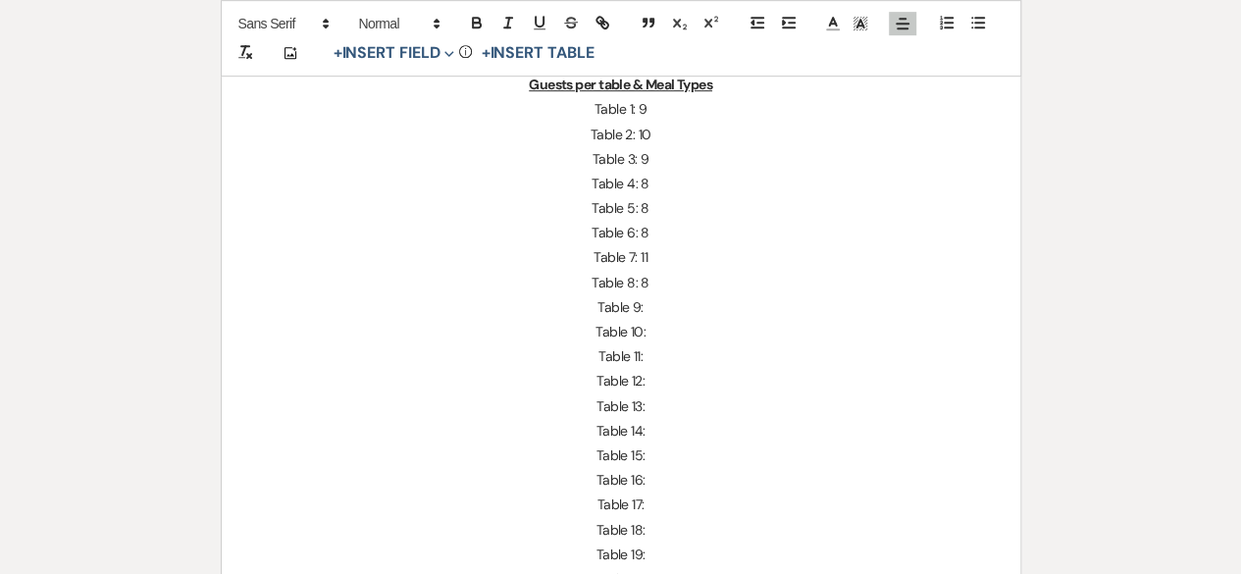
scroll to position [785, 0]
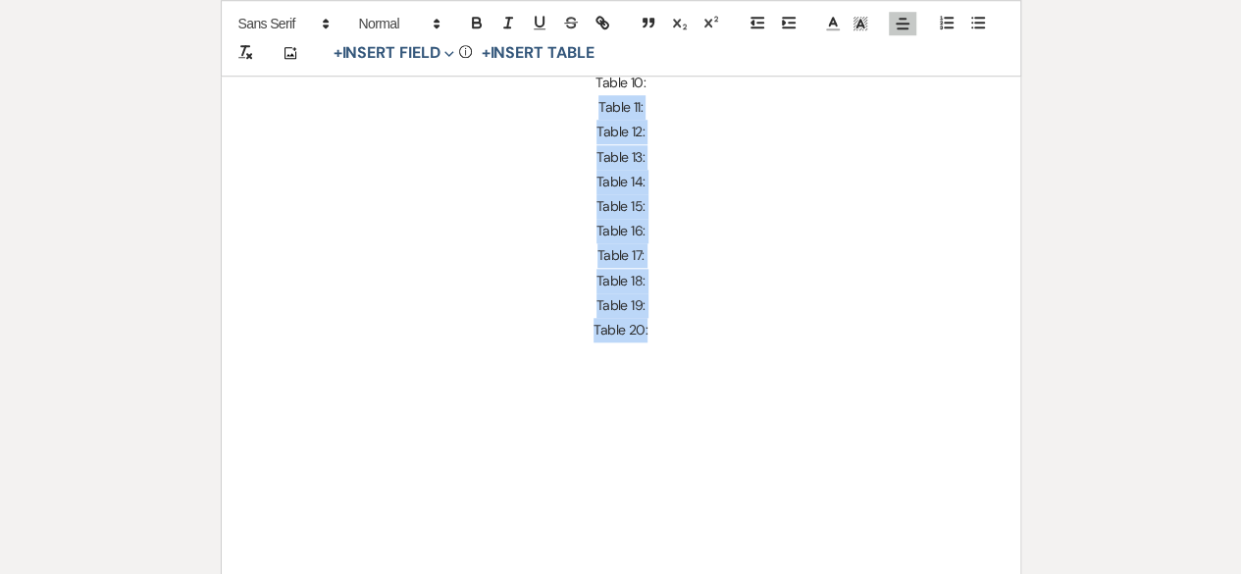
drag, startPoint x: 675, startPoint y: 332, endPoint x: 585, endPoint y: 102, distance: 246.6
click at [585, 102] on div "Seating Plan Details: ﻿ [PERSON_NAME] & [PERSON_NAME] ﻿ ﻿ [DATE] ﻿ ﻿ 75 ﻿ ﻿ Wed…" at bounding box center [621, 70] width 798 height 1029
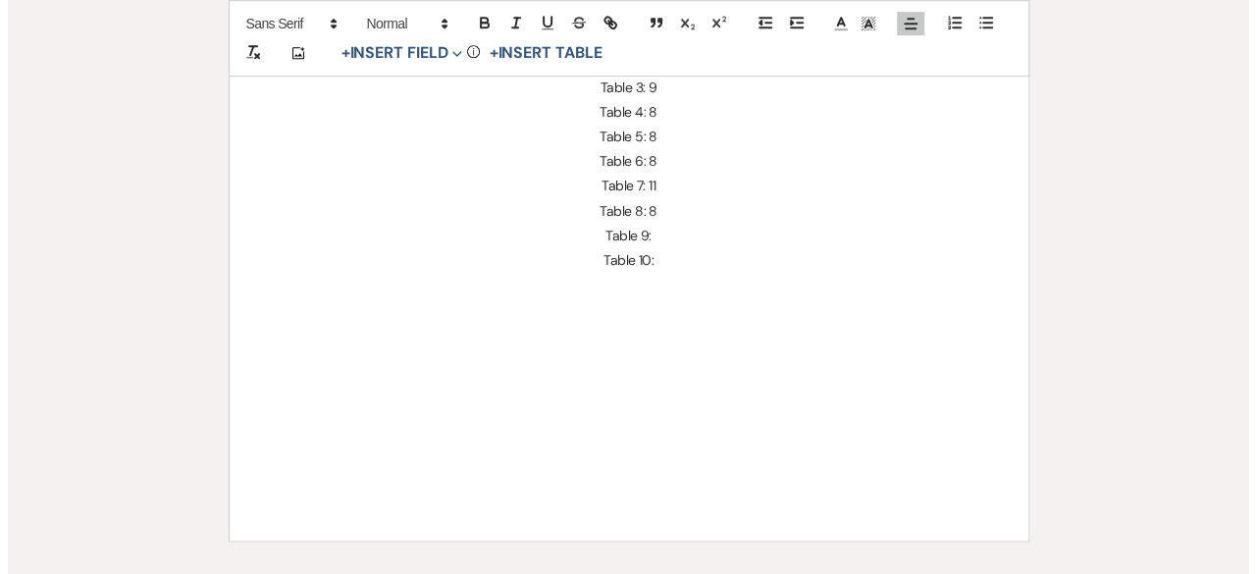
scroll to position [365, 0]
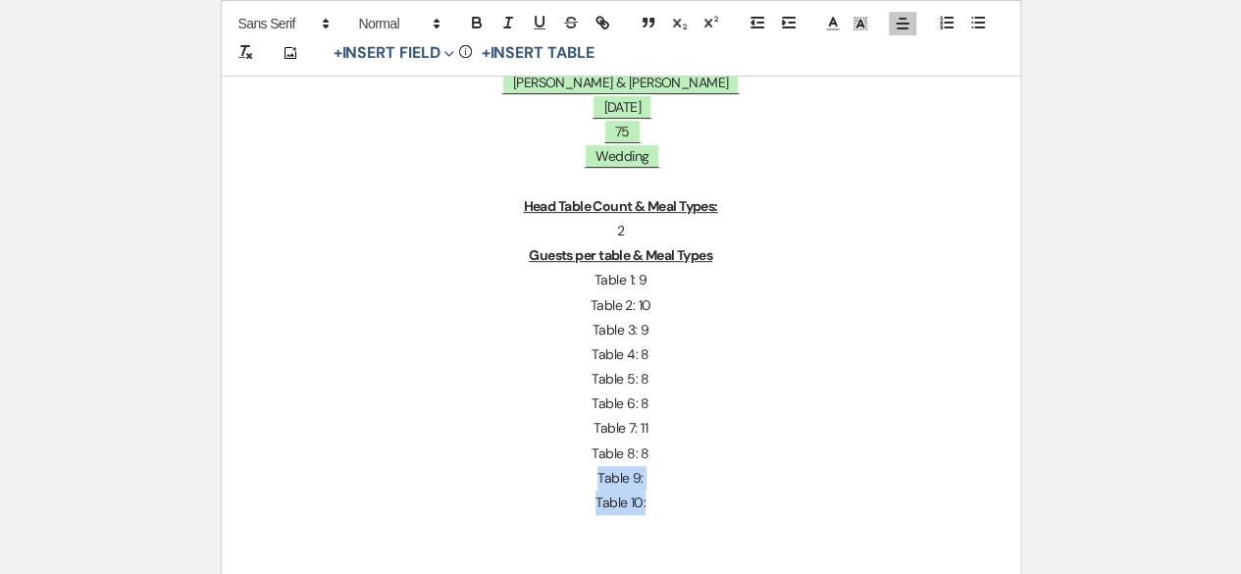
drag, startPoint x: 677, startPoint y: 505, endPoint x: 581, endPoint y: 483, distance: 98.7
click at [581, 483] on div "Seating Plan Details: ﻿ [PERSON_NAME] & [PERSON_NAME] ﻿ ﻿ [DATE] ﻿ ﻿ 75 ﻿ ﻿ Wed…" at bounding box center [621, 378] width 798 height 806
click at [634, 123] on span "75" at bounding box center [622, 132] width 38 height 26
select select "smartCustomField"
select select "owner"
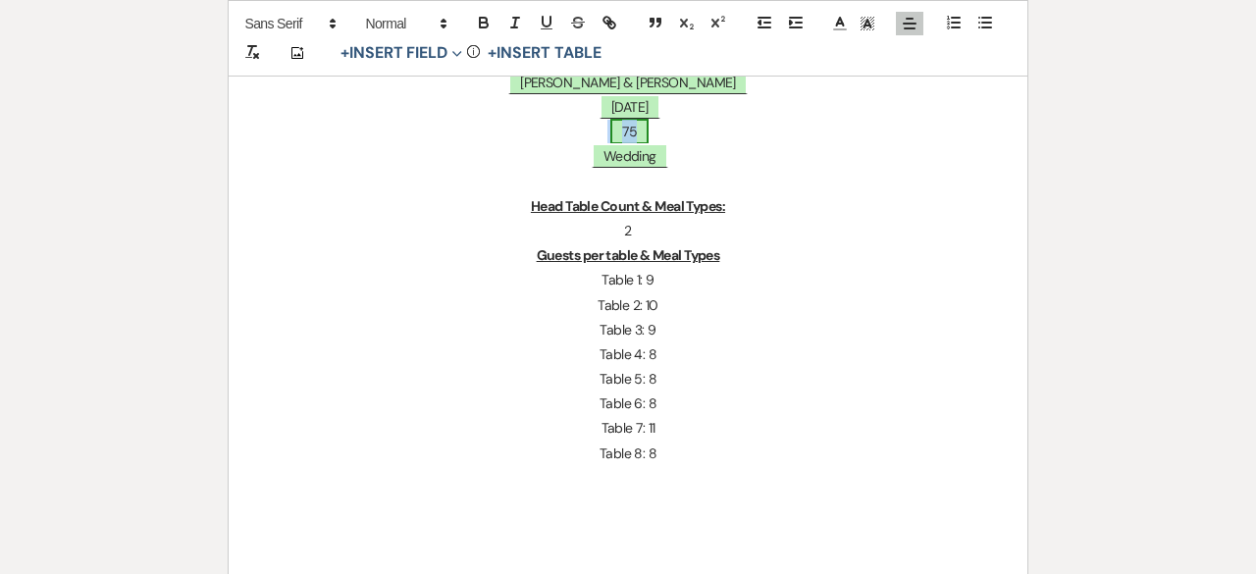
select select "{{guestCount}}"
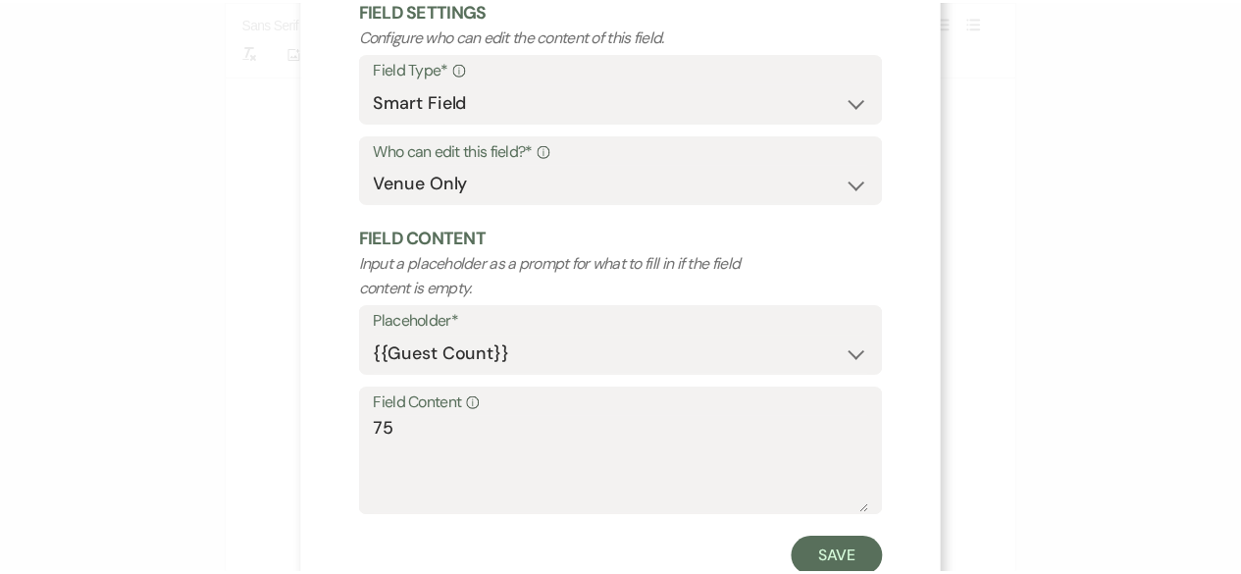
scroll to position [186, 0]
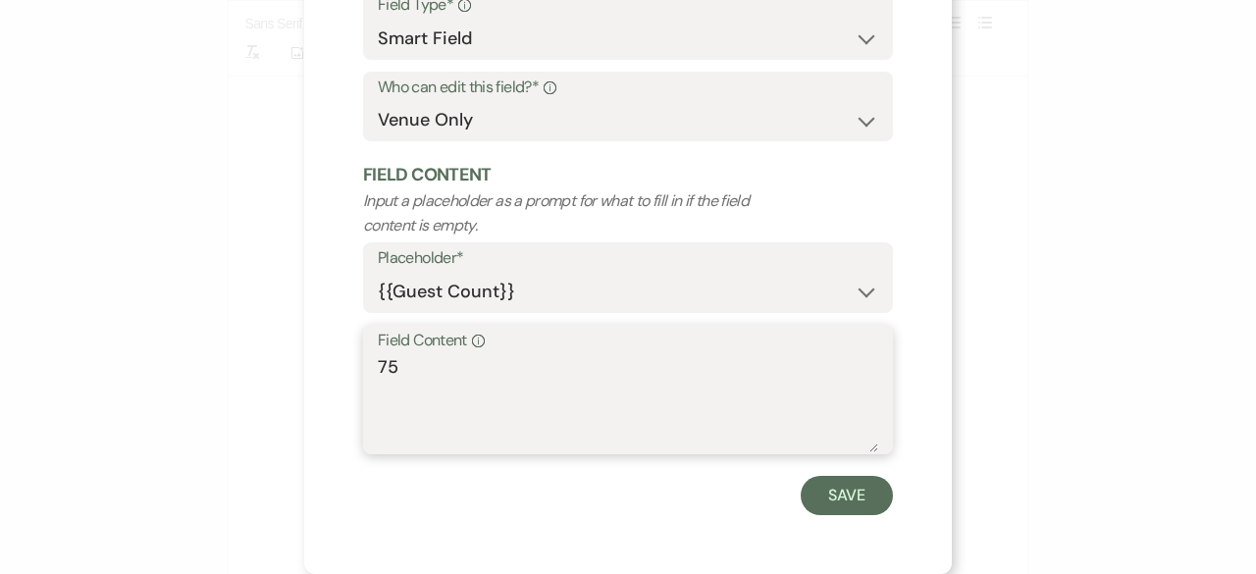
drag, startPoint x: 52, startPoint y: 371, endPoint x: 8, endPoint y: 349, distance: 49.1
click at [53, 370] on div "X Edit Field Field Settings Configure who can edit the content of this field. F…" at bounding box center [628, 287] width 1256 height 574
type textarea "65"
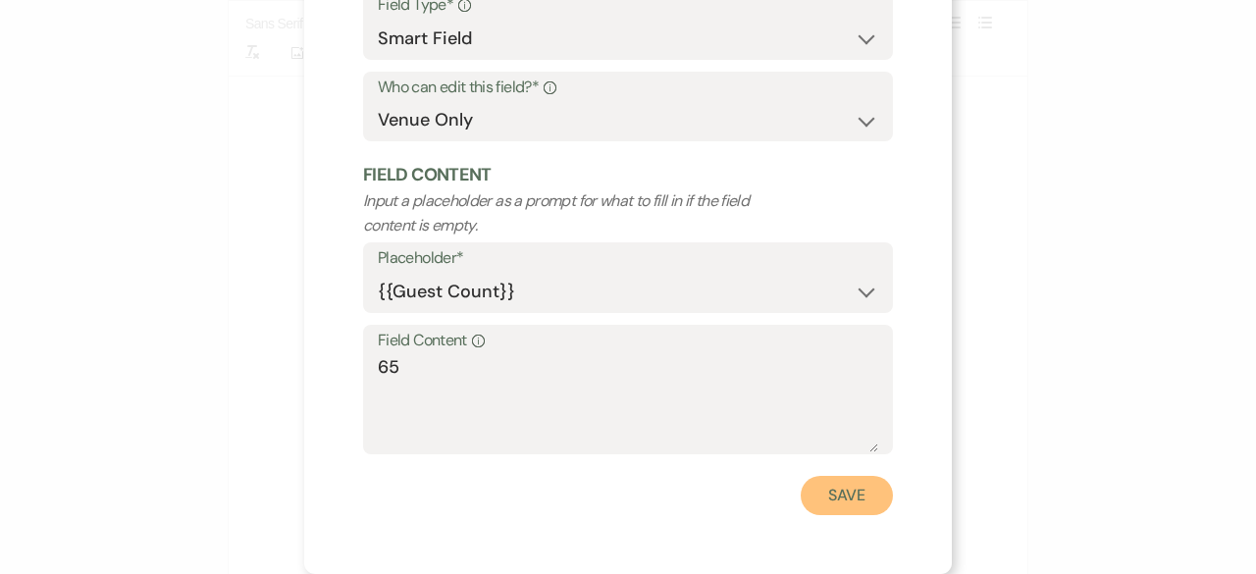
click at [814, 476] on button "Save" at bounding box center [846, 495] width 92 height 39
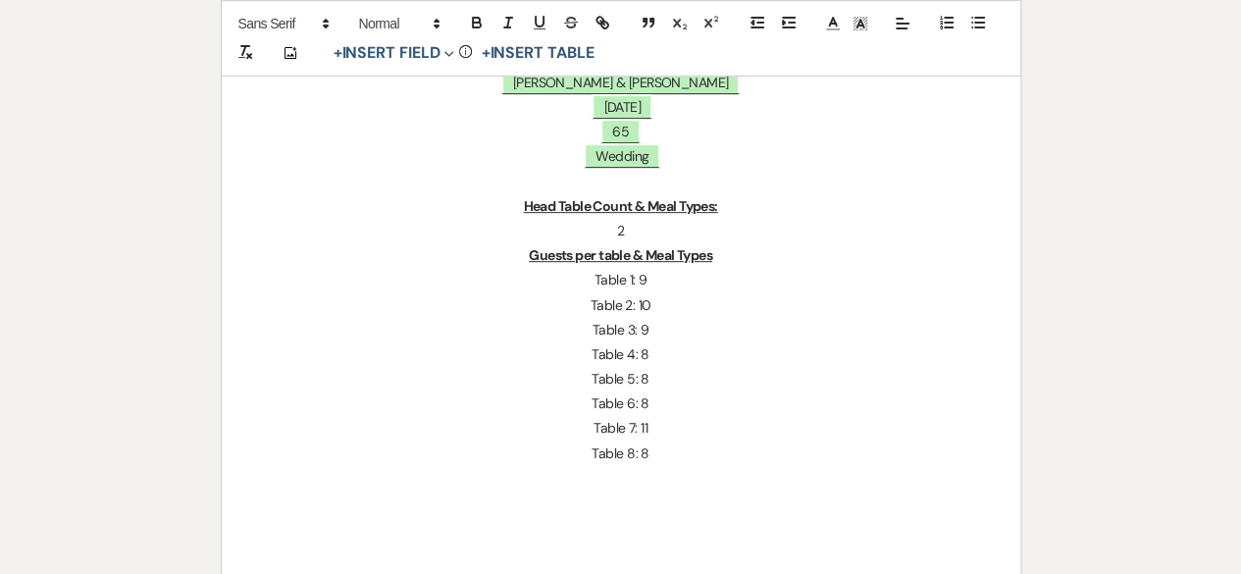
scroll to position [0, 0]
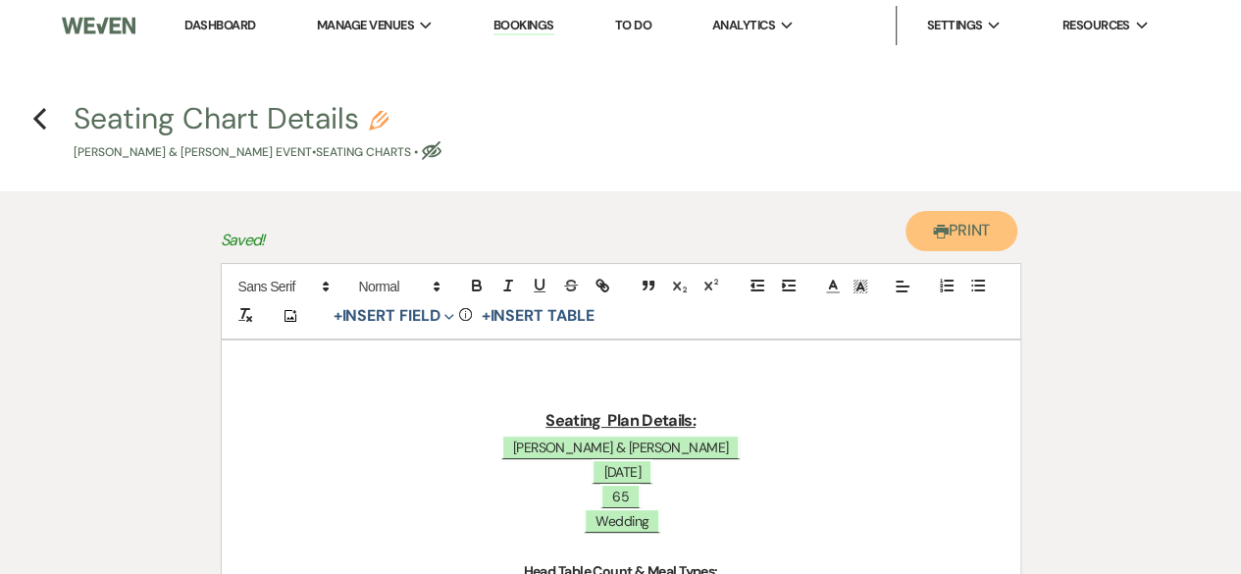
click at [985, 225] on button "Printer Print" at bounding box center [961, 231] width 113 height 40
click at [43, 119] on icon "Previous" at bounding box center [39, 119] width 15 height 24
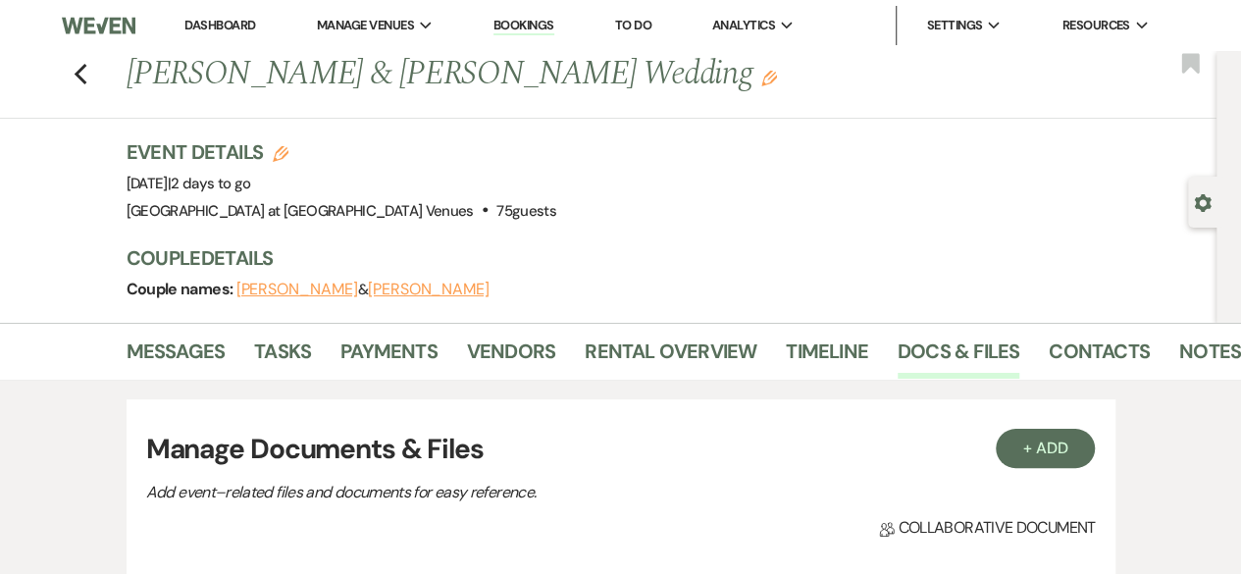
click at [282, 144] on button "Edit" at bounding box center [281, 153] width 16 height 18
select select "783"
select select "false"
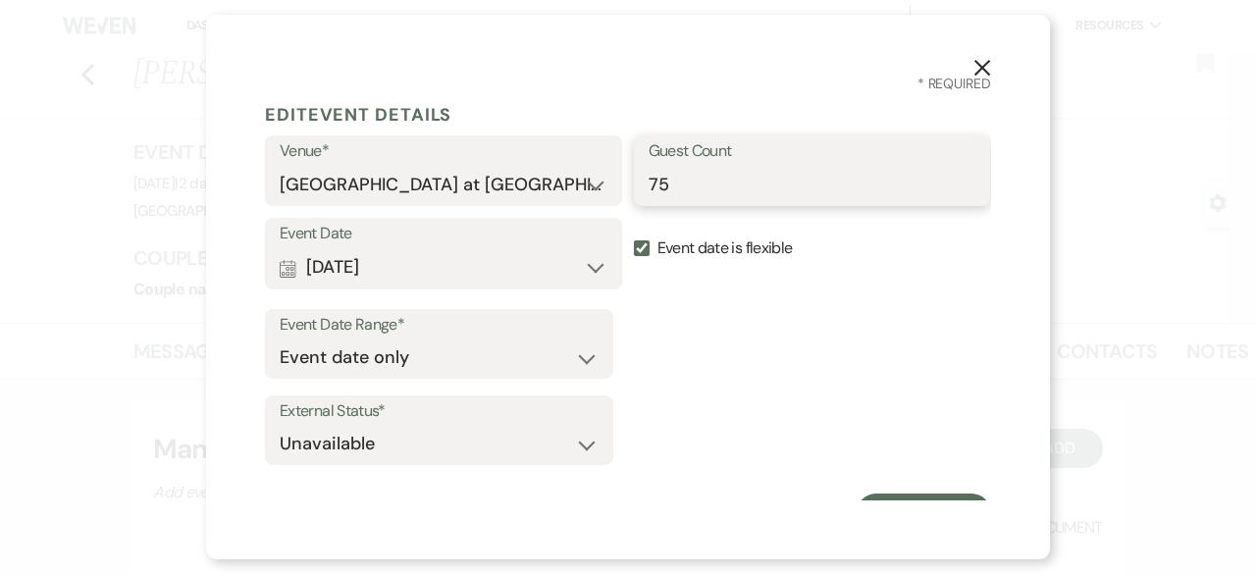
click at [655, 191] on input "75" at bounding box center [812, 185] width 328 height 38
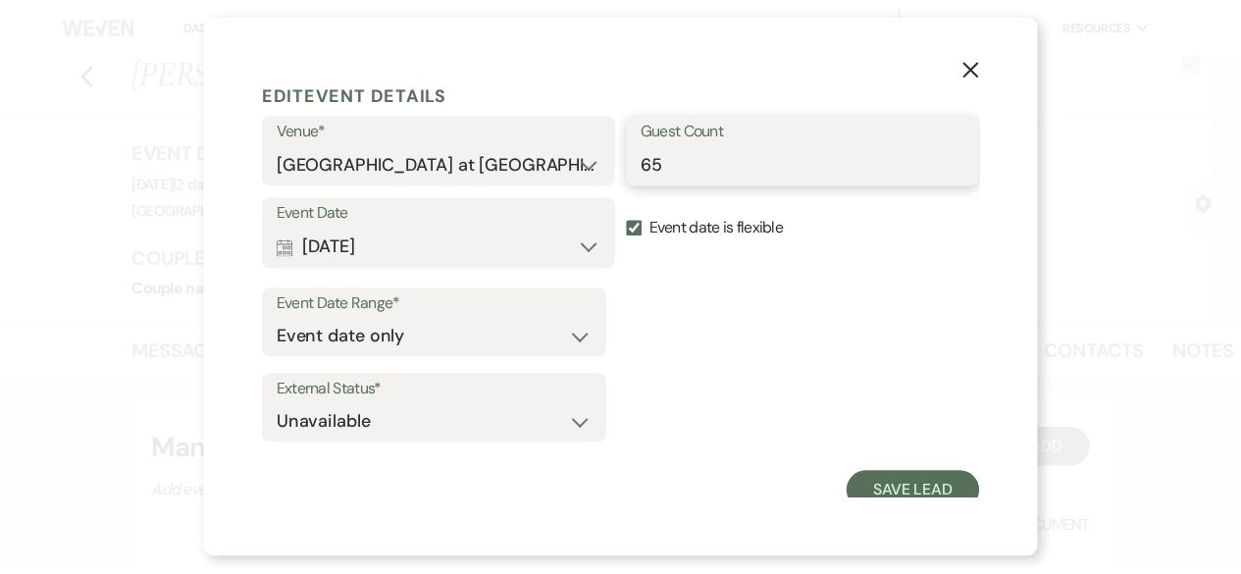
scroll to position [31, 0]
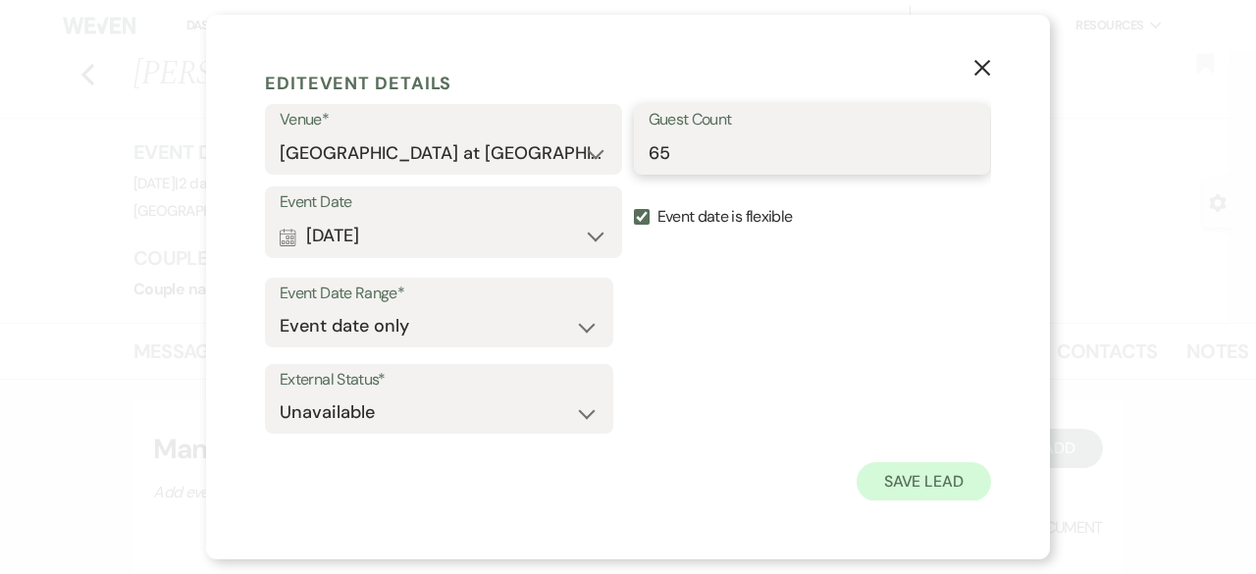
type input "65"
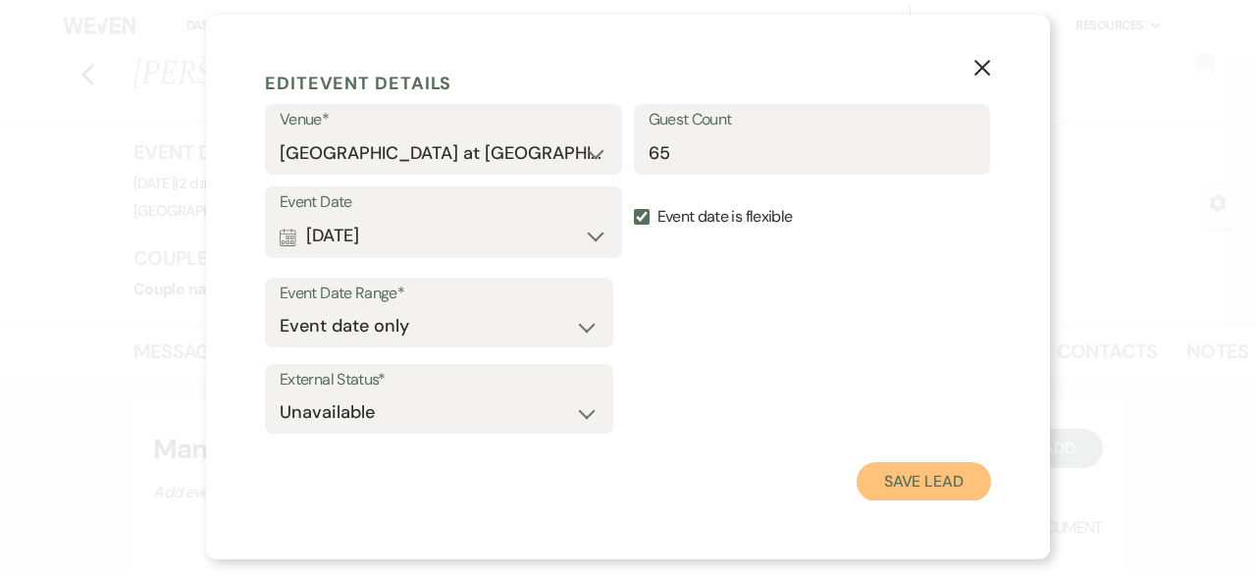
click at [907, 477] on button "Save Lead" at bounding box center [923, 481] width 134 height 39
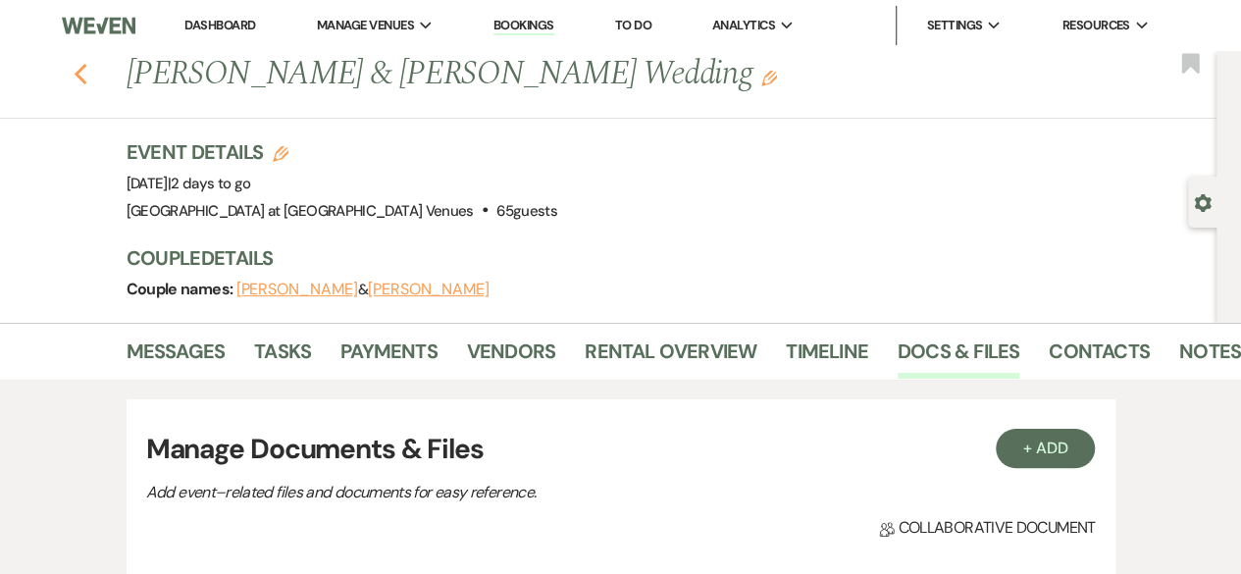
click at [88, 79] on icon "Previous" at bounding box center [81, 75] width 15 height 24
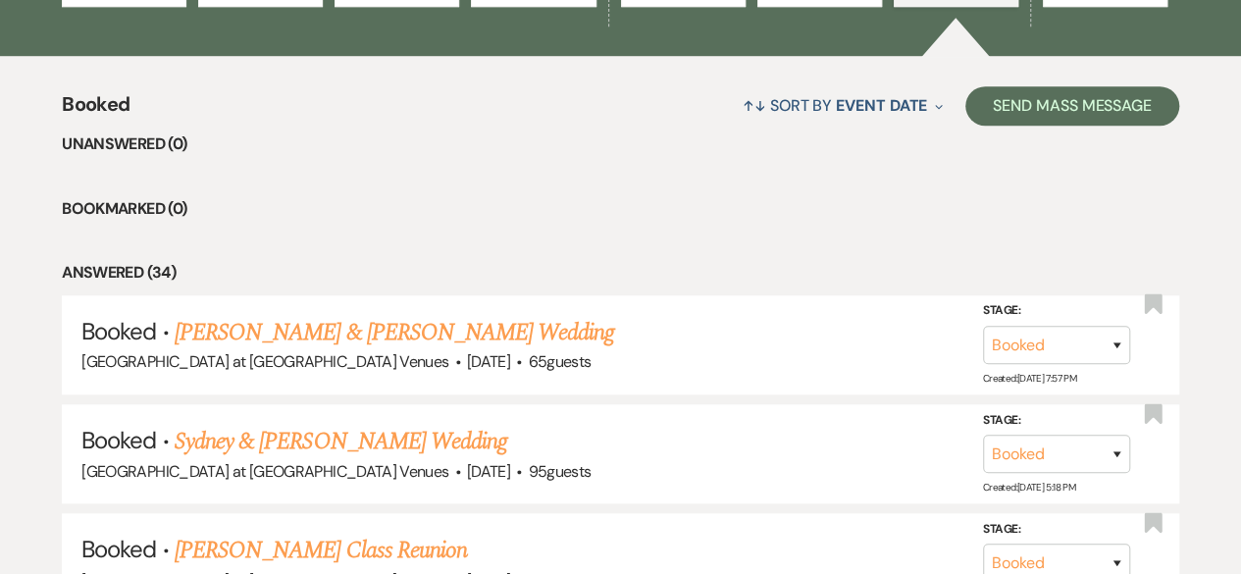
scroll to position [883, 0]
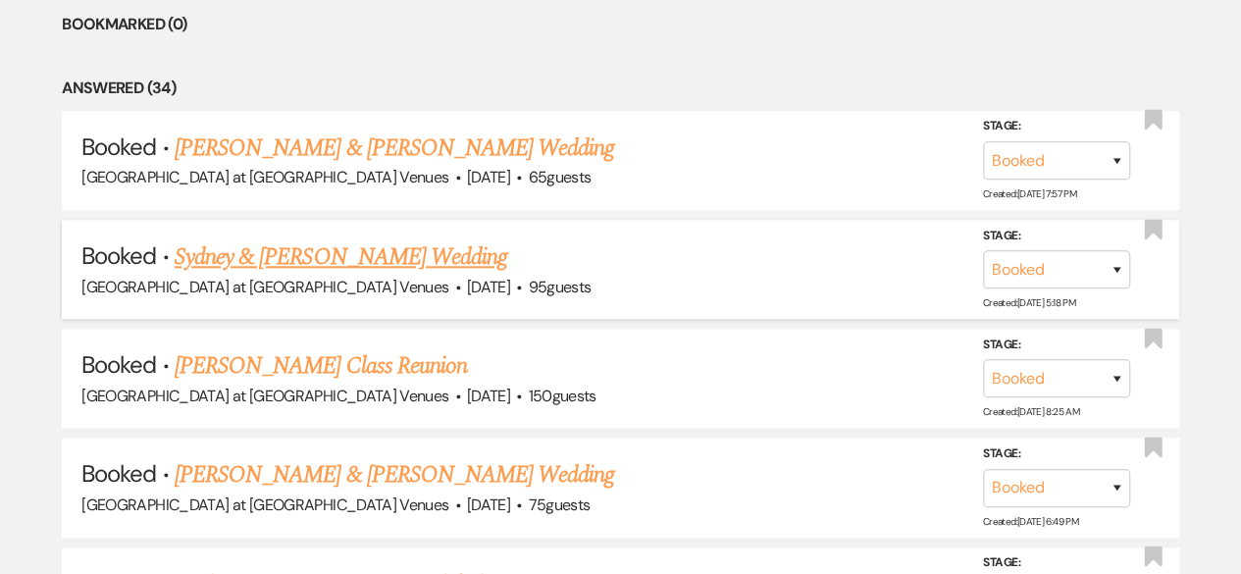
click at [379, 251] on link "Sydney & [PERSON_NAME] Wedding" at bounding box center [341, 256] width 333 height 35
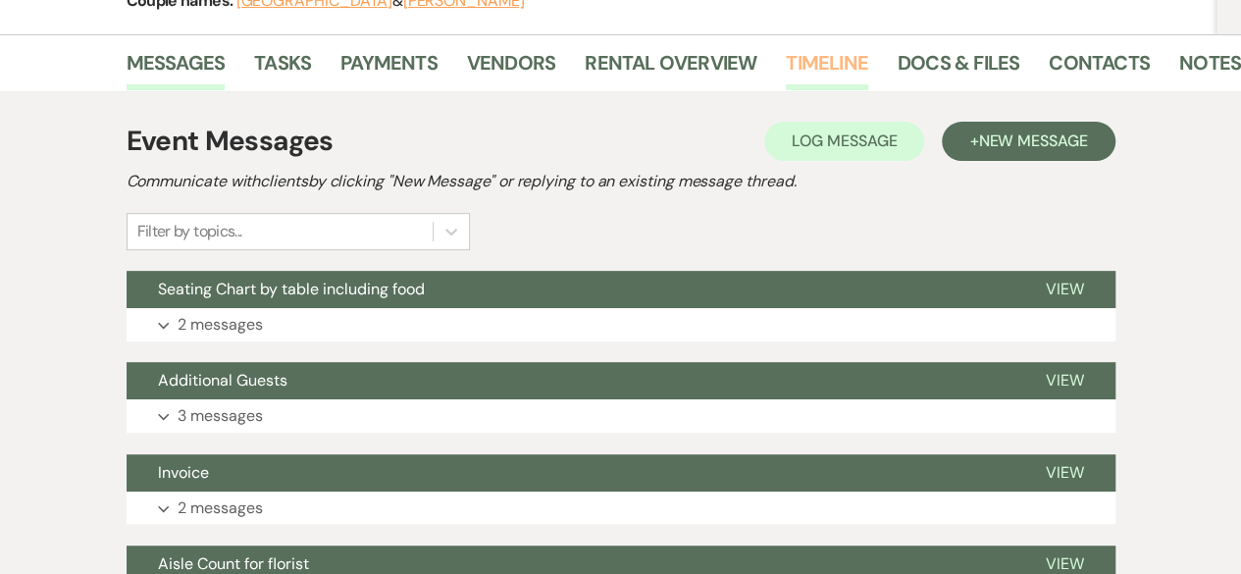
scroll to position [392, 0]
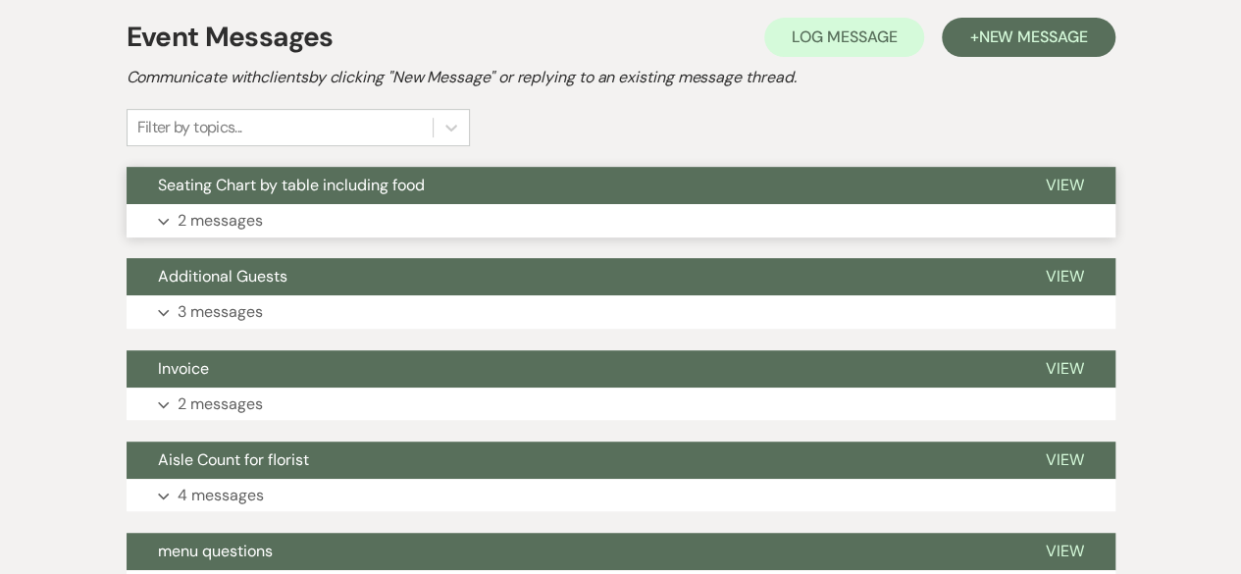
click at [227, 215] on p "2 messages" at bounding box center [220, 221] width 85 height 26
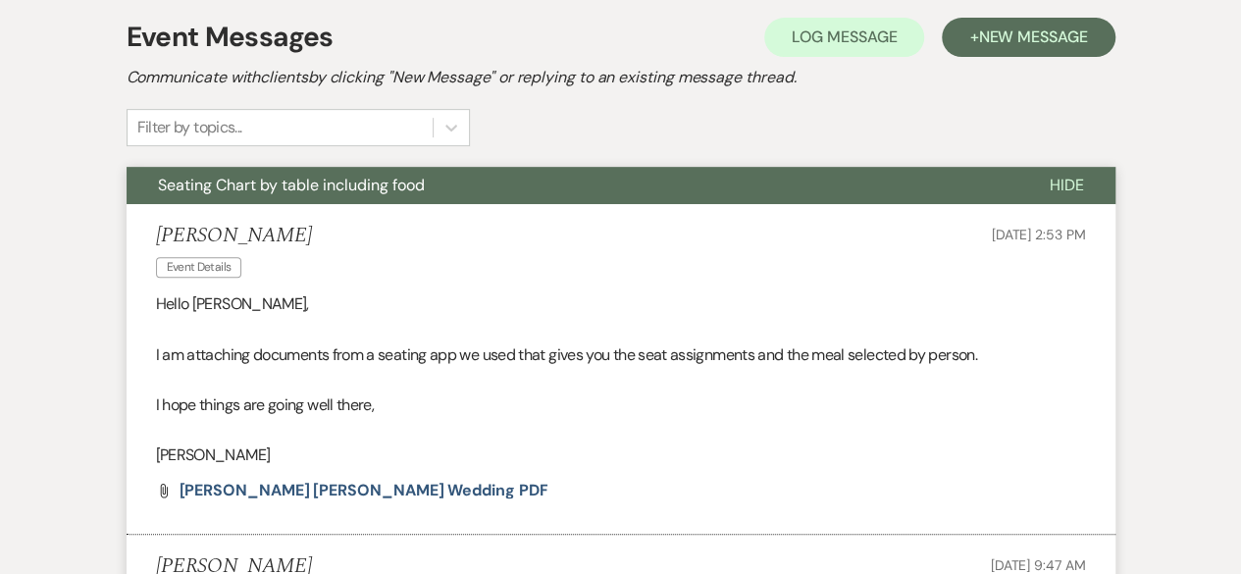
scroll to position [687, 0]
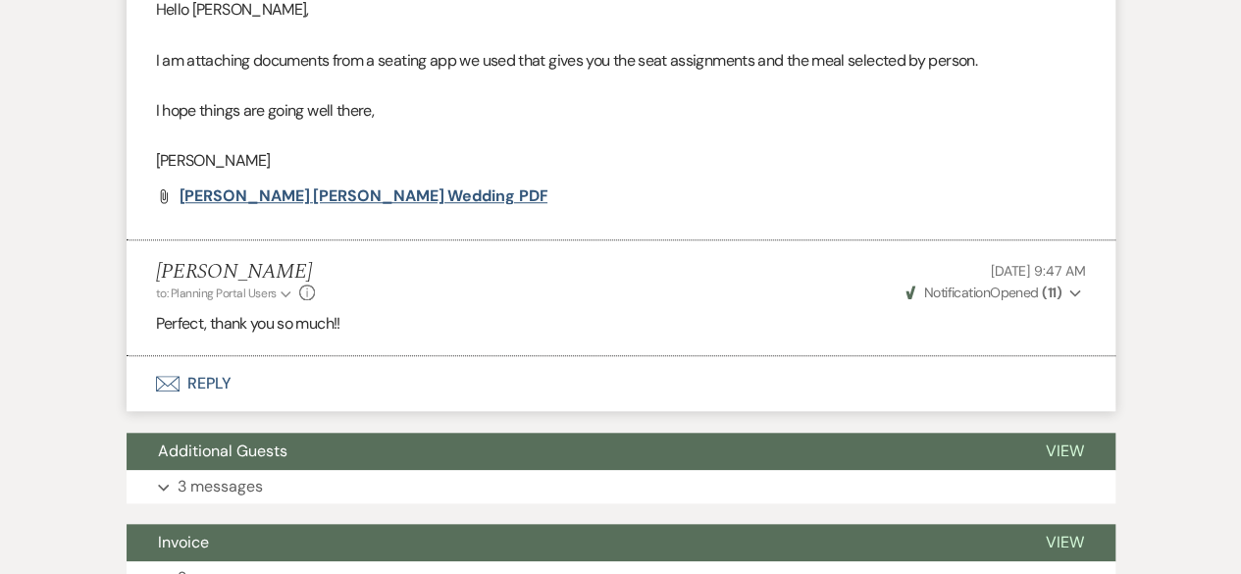
click at [239, 201] on span "[PERSON_NAME] [PERSON_NAME] Wedding PDF" at bounding box center [364, 195] width 369 height 21
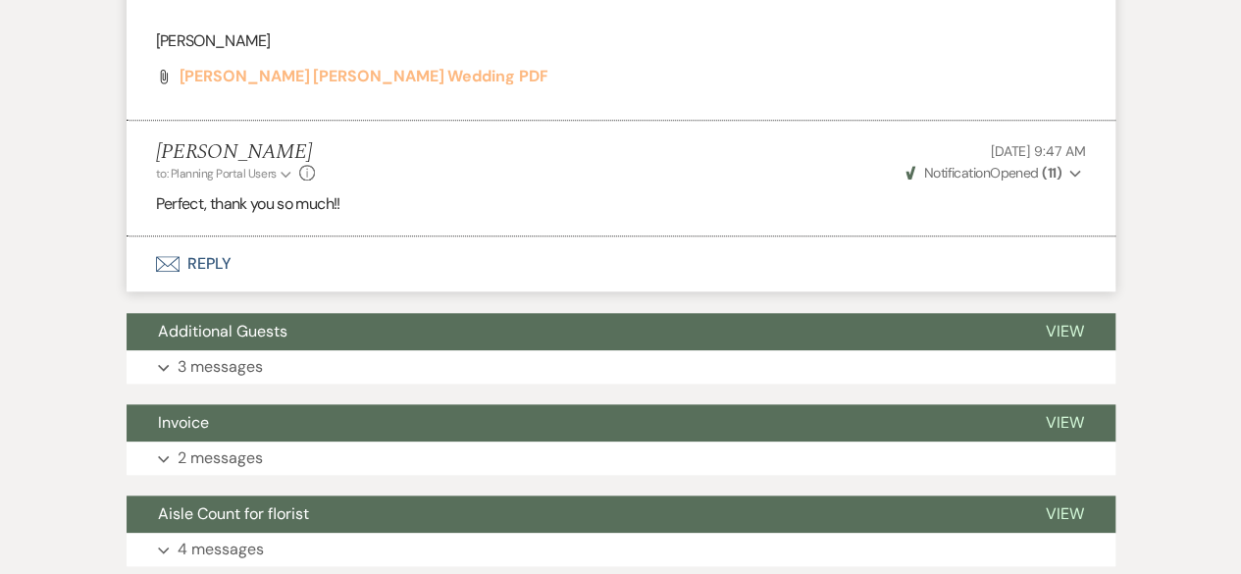
scroll to position [1079, 0]
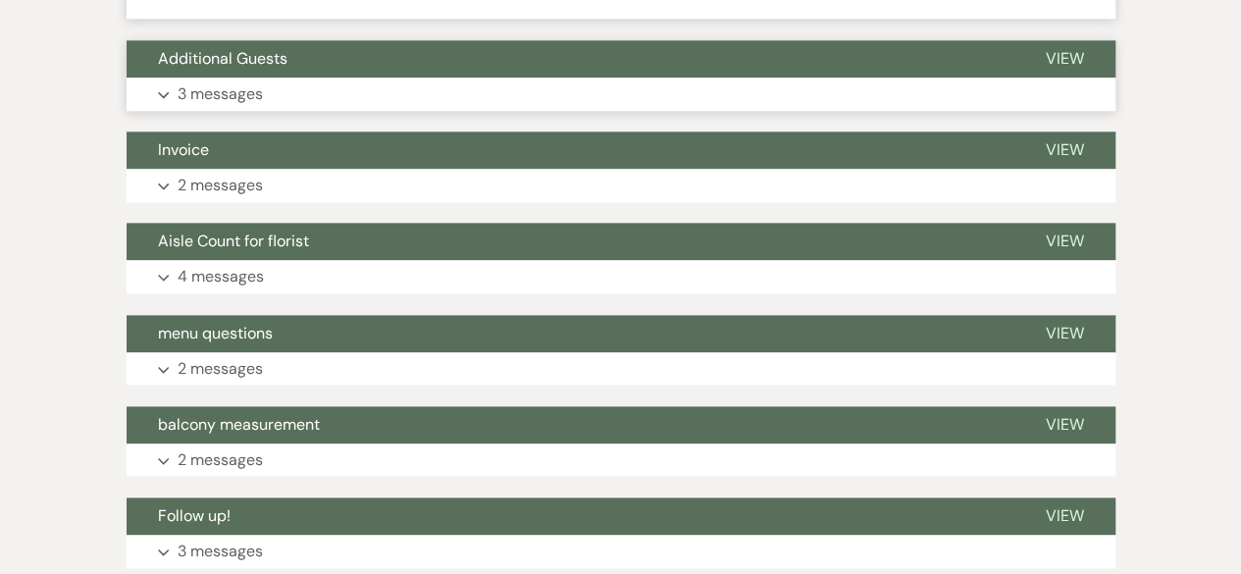
click at [196, 95] on p "3 messages" at bounding box center [220, 94] width 85 height 26
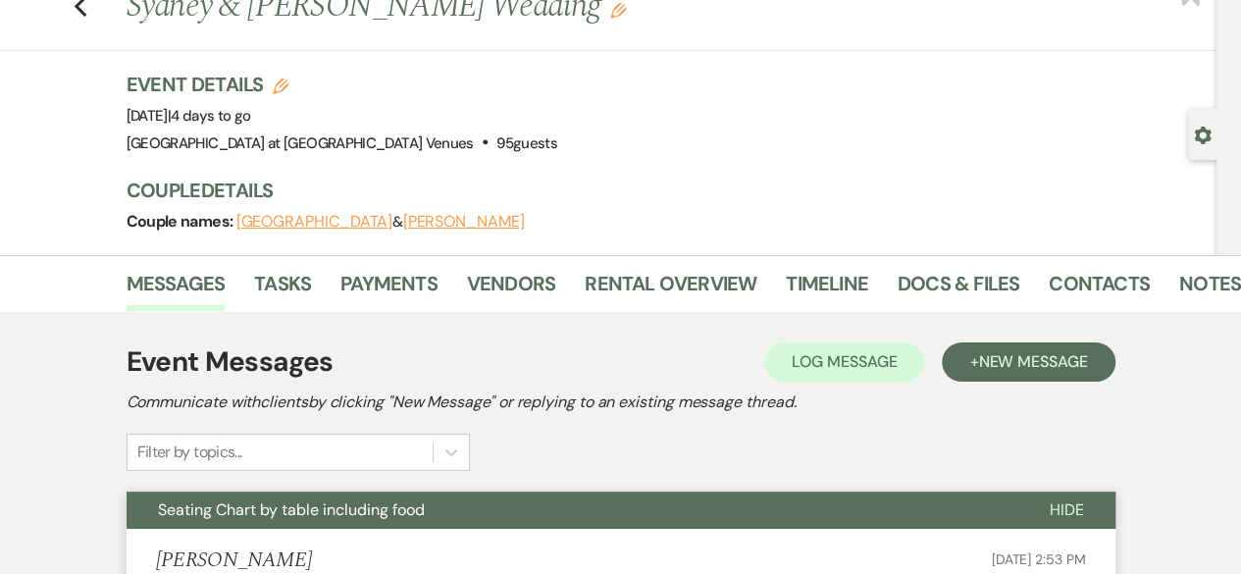
scroll to position [0, 0]
